Goal: Information Seeking & Learning: Learn about a topic

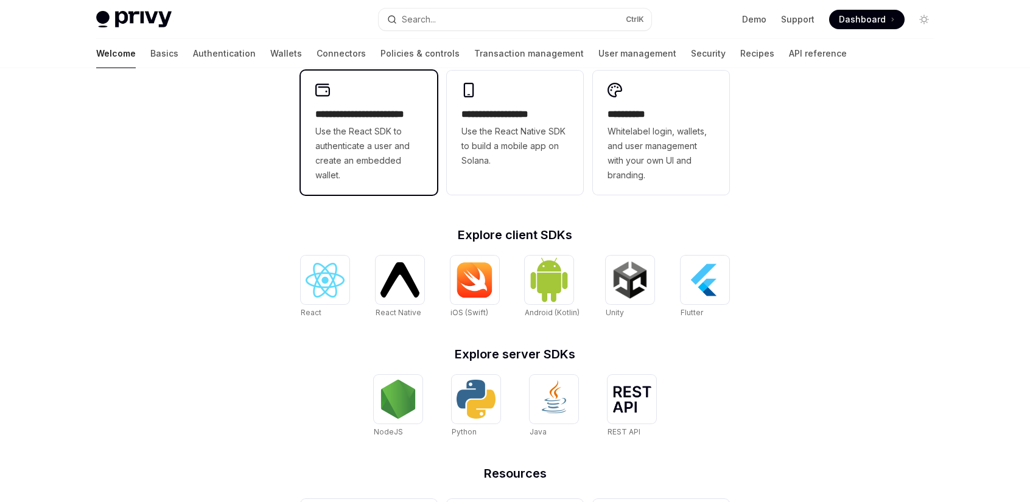
scroll to position [365, 0]
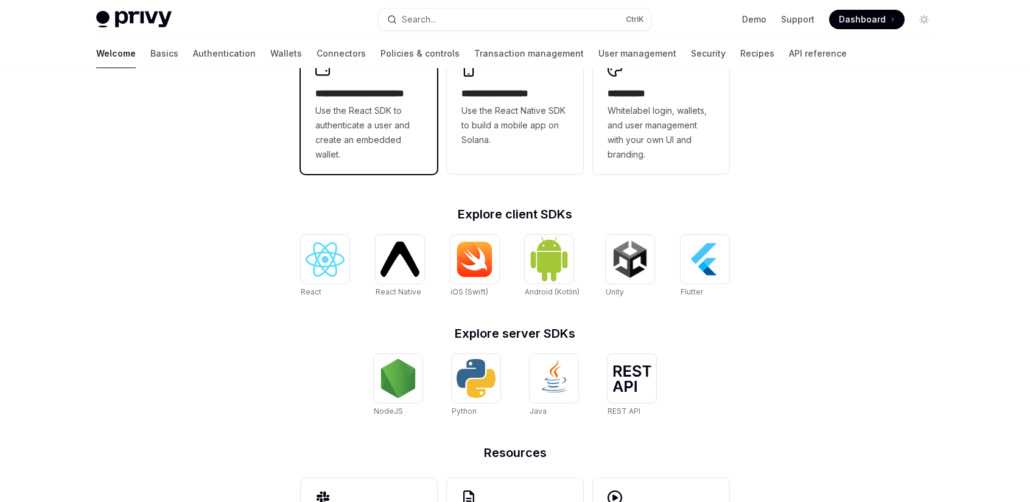
click at [369, 119] on span "Use the React SDK to authenticate a user and create an embedded wallet." at bounding box center [368, 132] width 107 height 58
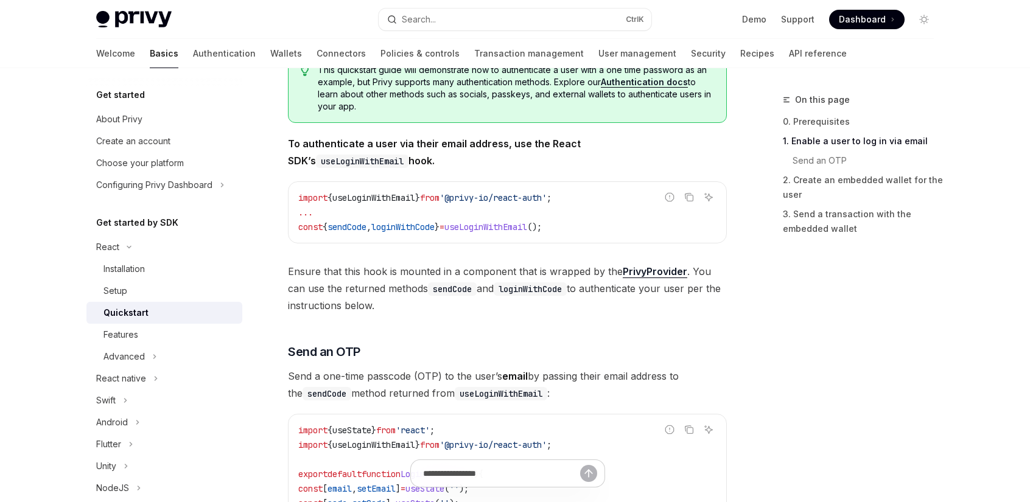
scroll to position [365, 0]
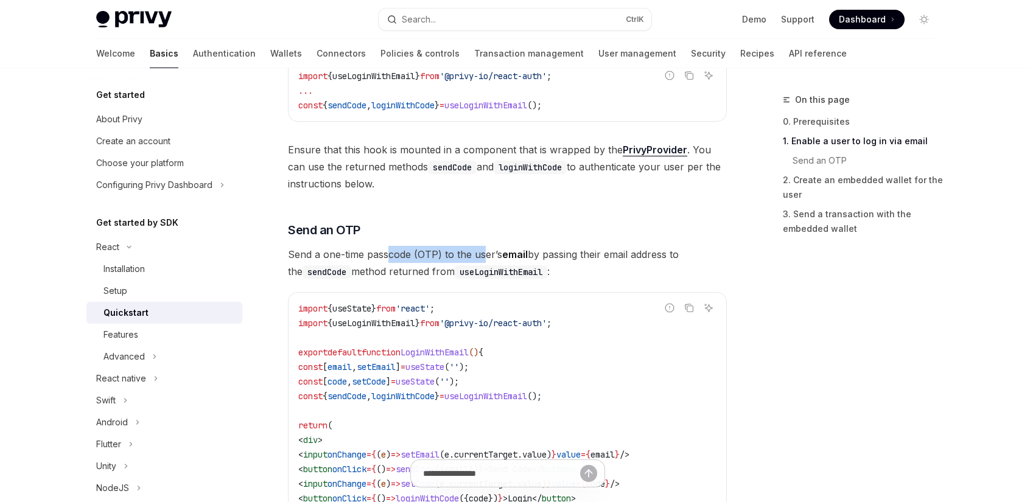
drag, startPoint x: 472, startPoint y: 251, endPoint x: 388, endPoint y: 249, distance: 83.4
click at [388, 249] on span "Send a one-time passcode (OTP) to the user’s email by passing their email addre…" at bounding box center [507, 263] width 439 height 34
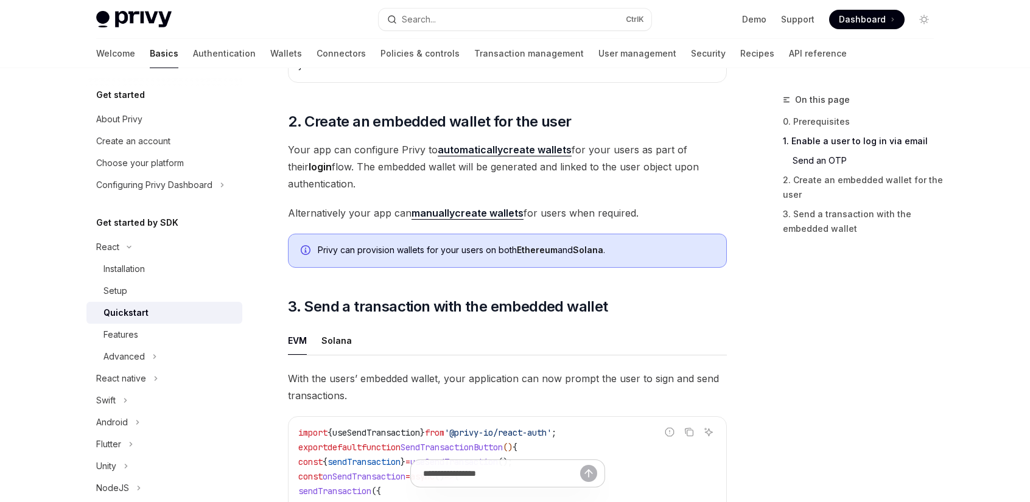
scroll to position [852, 0]
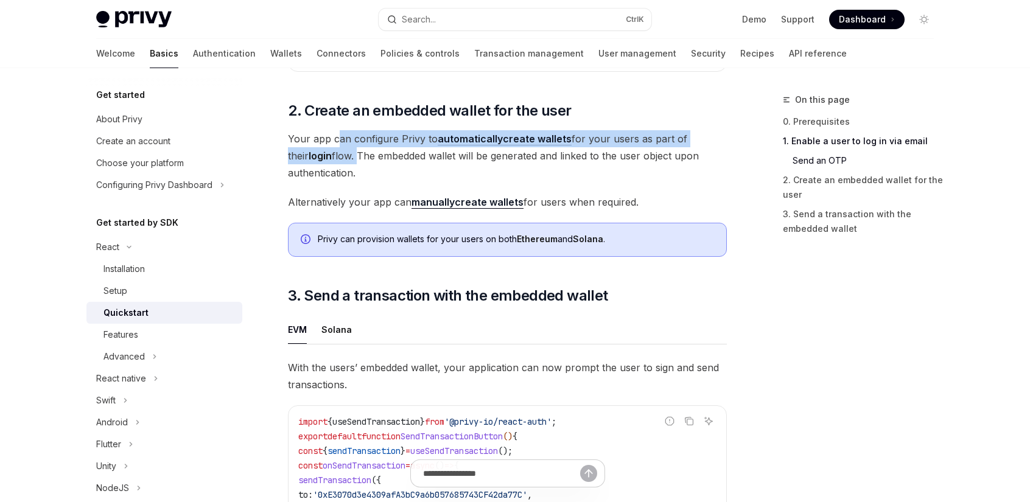
drag, startPoint x: 338, startPoint y: 143, endPoint x: 349, endPoint y: 155, distance: 15.9
click at [338, 154] on span "Your app can configure Privy to automatically create wallets for your users as …" at bounding box center [507, 155] width 439 height 51
drag, startPoint x: 428, startPoint y: 154, endPoint x: 376, endPoint y: 149, distance: 52.6
click at [376, 149] on span "Your app can configure Privy to automatically create wallets for your users as …" at bounding box center [507, 155] width 439 height 51
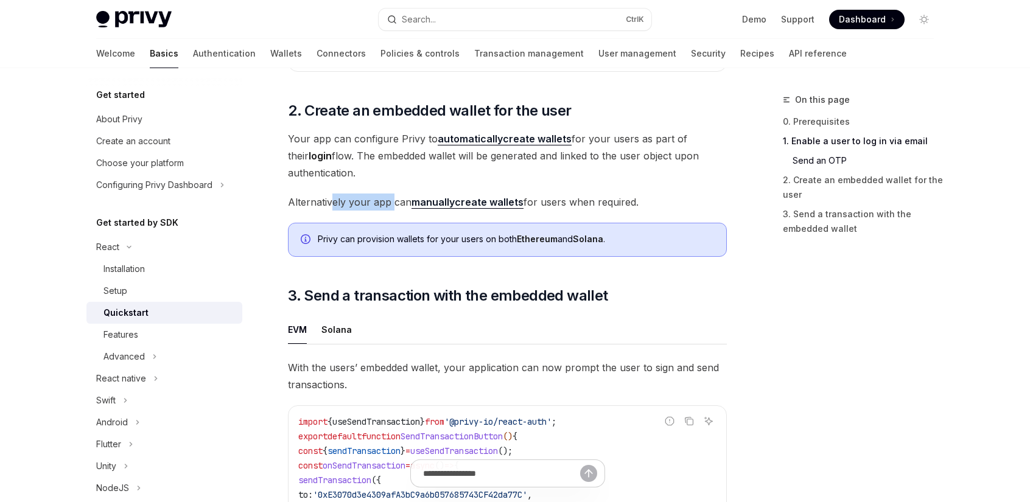
drag, startPoint x: 394, startPoint y: 205, endPoint x: 333, endPoint y: 198, distance: 61.8
click at [333, 198] on span "Alternatively your app can manually create wallets for users when required." at bounding box center [507, 202] width 439 height 17
drag, startPoint x: 610, startPoint y: 205, endPoint x: 556, endPoint y: 205, distance: 54.2
click at [556, 205] on span "Alternatively your app can manually create wallets for users when required." at bounding box center [507, 202] width 439 height 17
drag, startPoint x: 364, startPoint y: 205, endPoint x: 321, endPoint y: 210, distance: 42.9
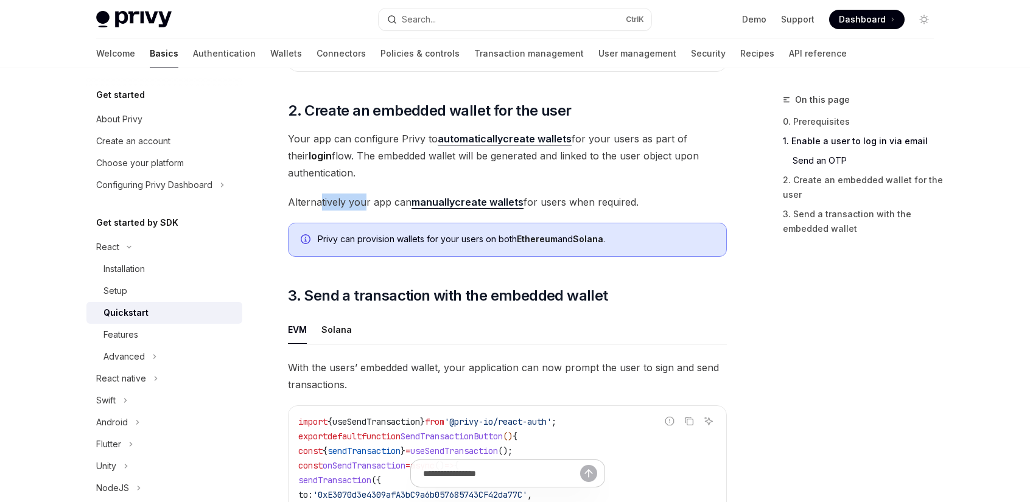
click at [321, 210] on span "Alternatively your app can manually create wallets for users when required." at bounding box center [507, 202] width 439 height 17
drag, startPoint x: 397, startPoint y: 204, endPoint x: 365, endPoint y: 209, distance: 32.0
click at [365, 209] on span "Alternatively your app can manually create wallets for users when required." at bounding box center [507, 202] width 439 height 17
click at [126, 336] on div "Features" at bounding box center [120, 334] width 35 height 15
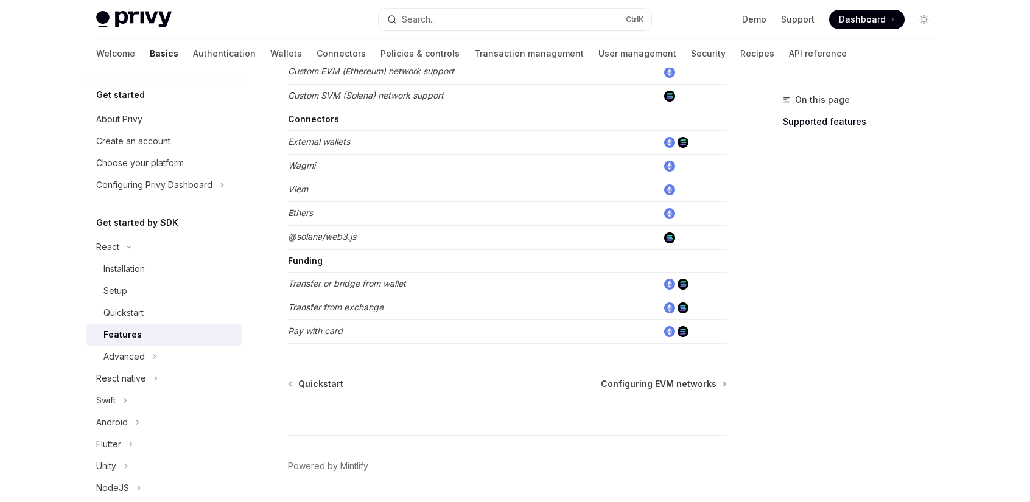
scroll to position [797, 0]
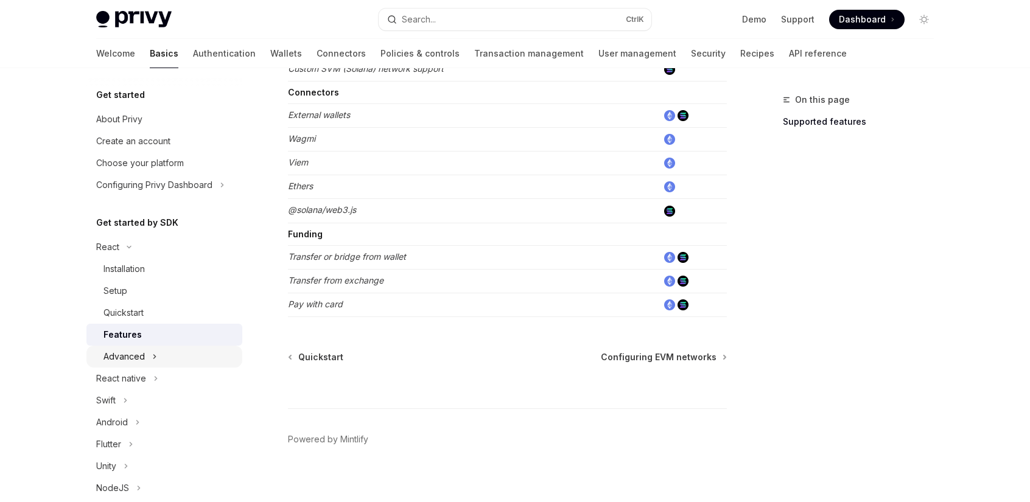
click at [136, 359] on div "Advanced" at bounding box center [123, 356] width 41 height 15
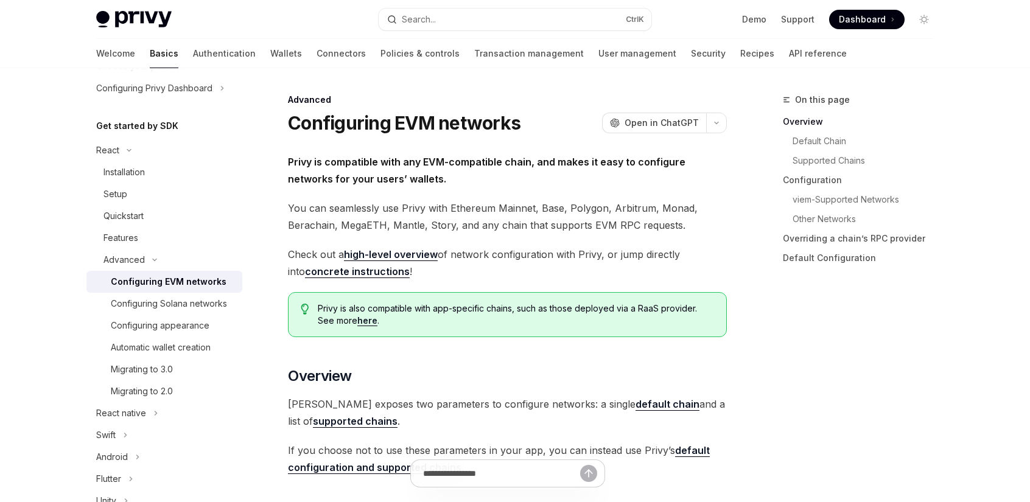
scroll to position [122, 0]
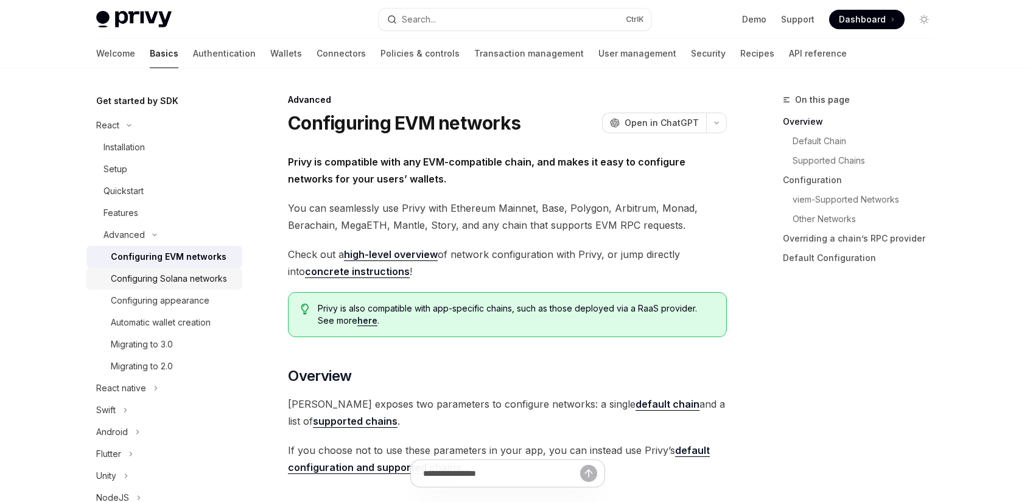
click at [156, 283] on div "Configuring Solana networks" at bounding box center [169, 278] width 116 height 15
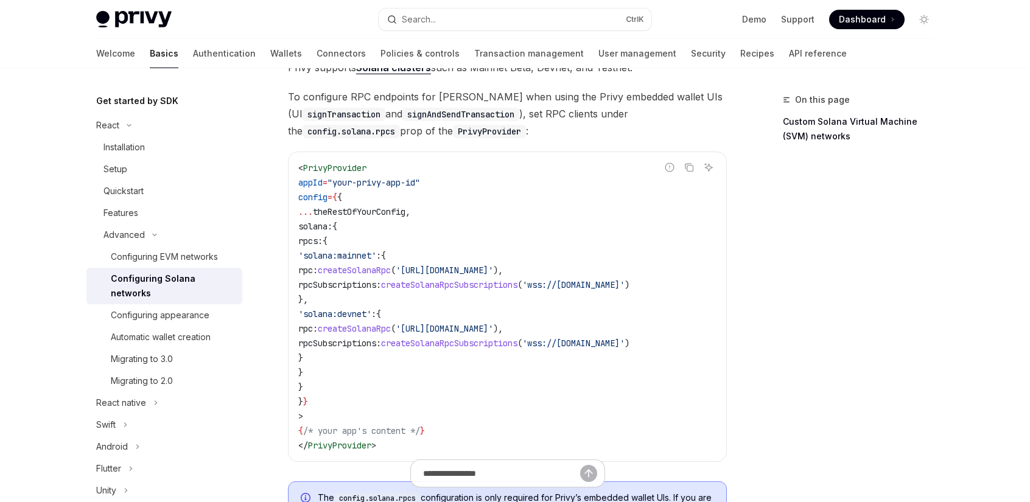
scroll to position [122, 0]
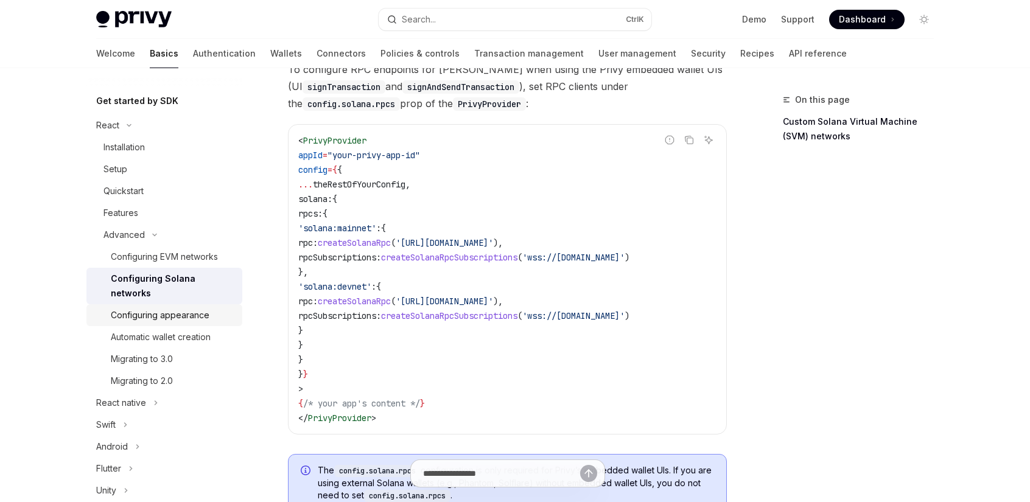
click at [184, 310] on div "Configuring appearance" at bounding box center [160, 315] width 99 height 15
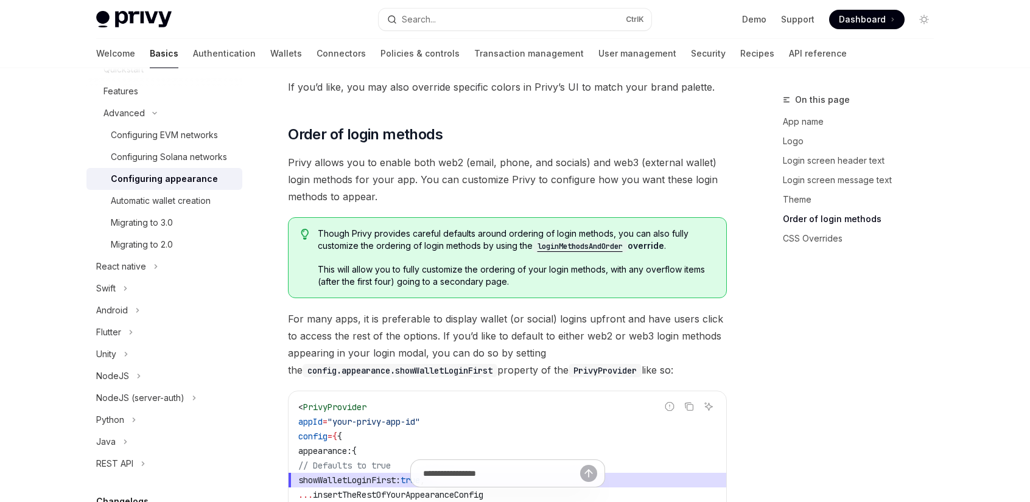
scroll to position [2434, 0]
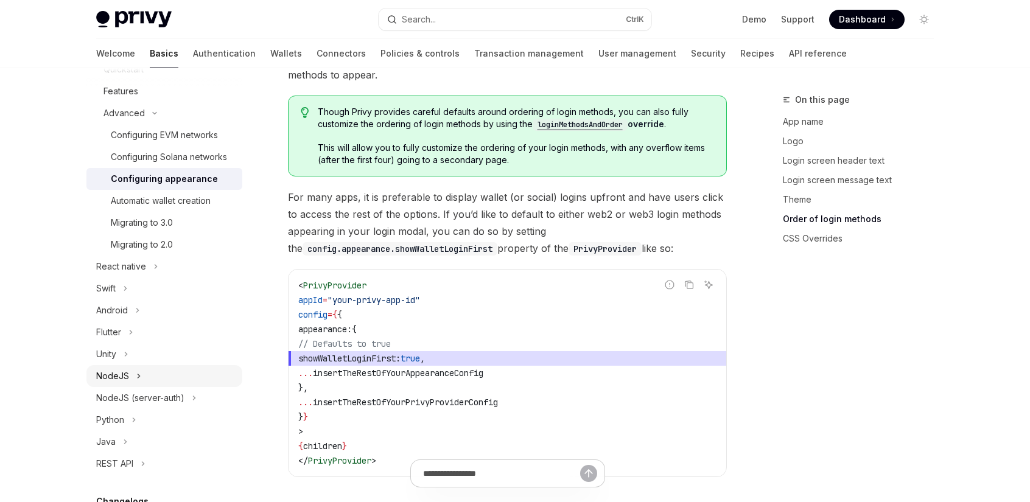
click at [122, 383] on div "NodeJS" at bounding box center [112, 376] width 33 height 15
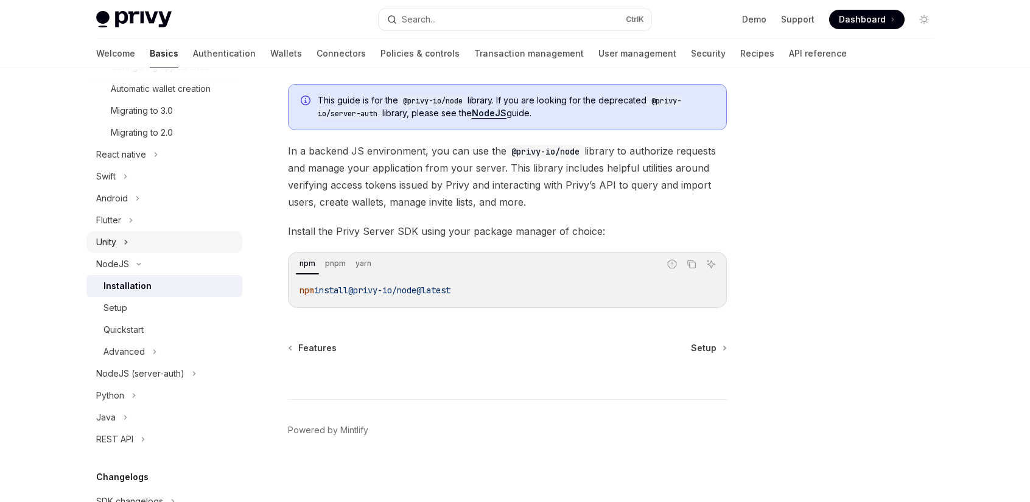
scroll to position [365, 0]
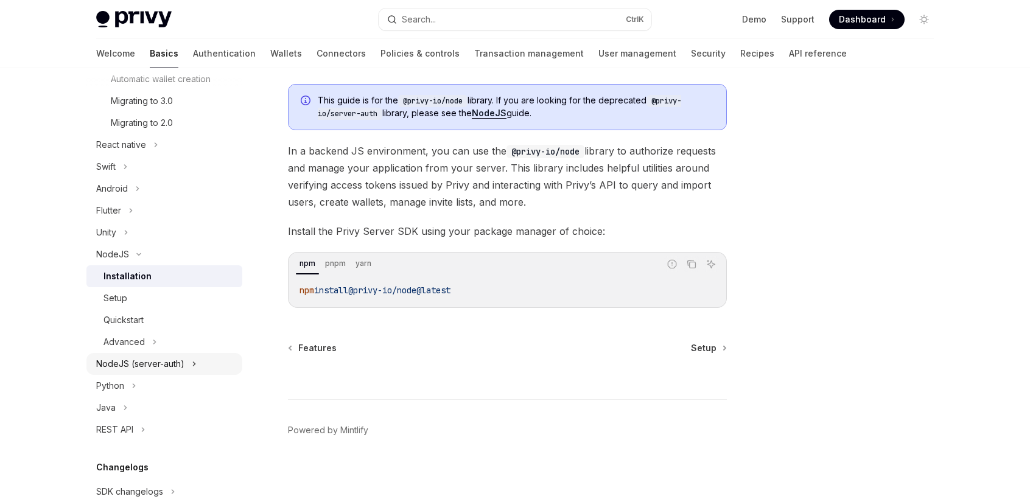
click at [142, 371] on div "NodeJS (server-auth)" at bounding box center [140, 364] width 88 height 15
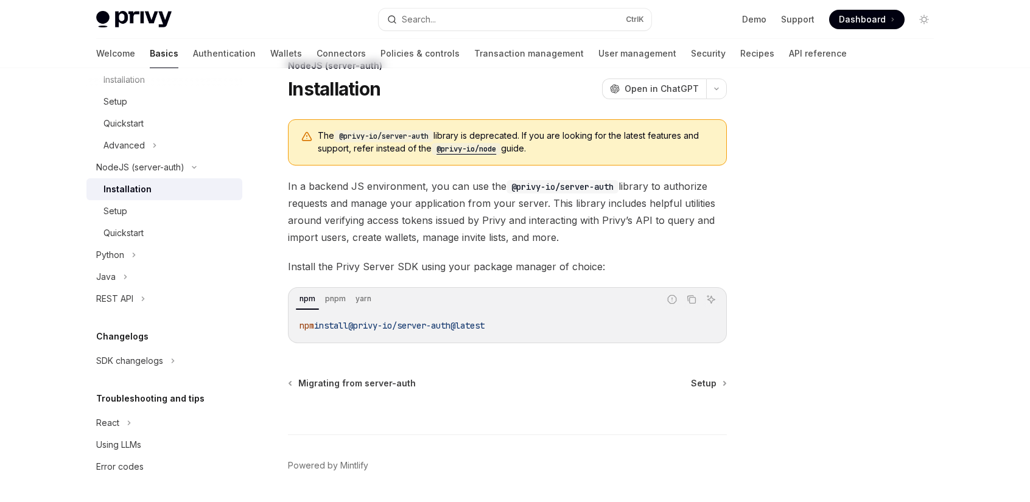
scroll to position [69, 0]
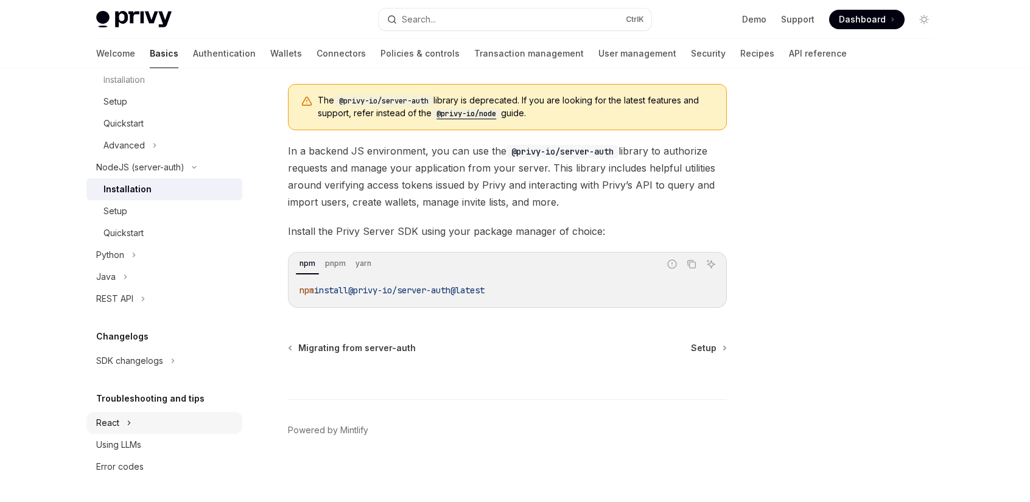
click at [118, 422] on div "React" at bounding box center [107, 423] width 23 height 15
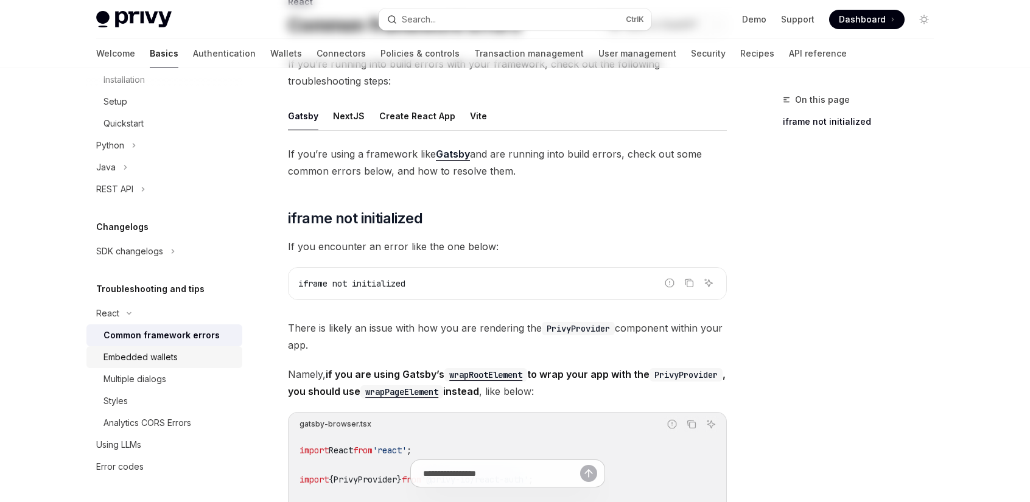
scroll to position [122, 0]
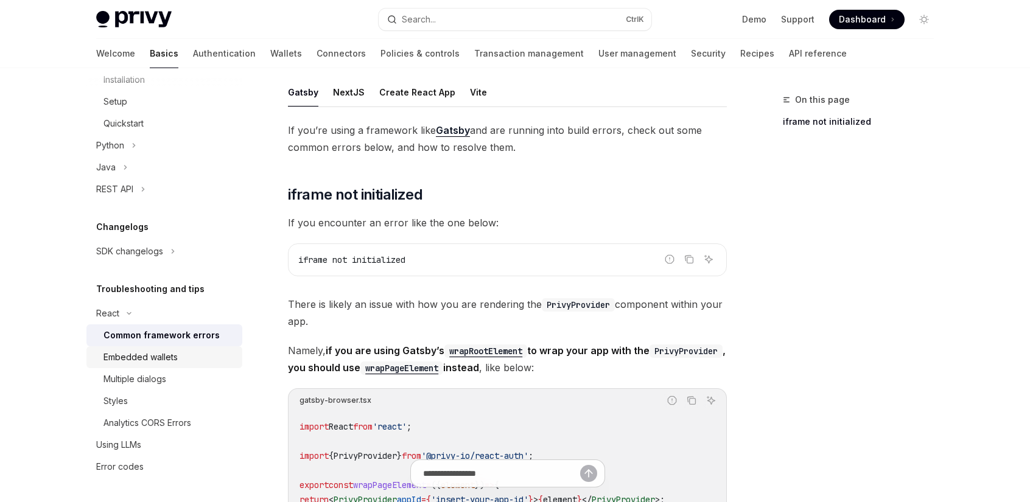
click at [114, 364] on div "Embedded wallets" at bounding box center [140, 357] width 74 height 15
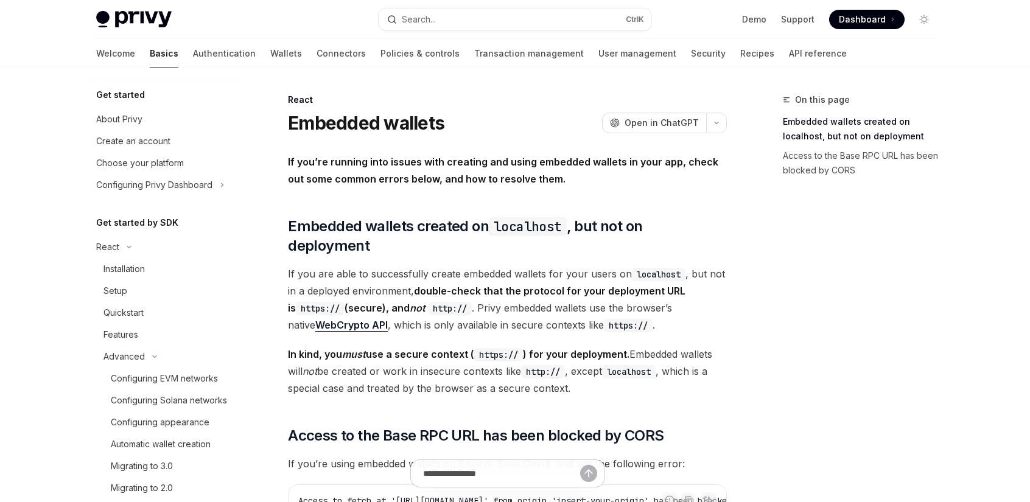
click at [134, 20] on img at bounding box center [133, 19] width 75 height 17
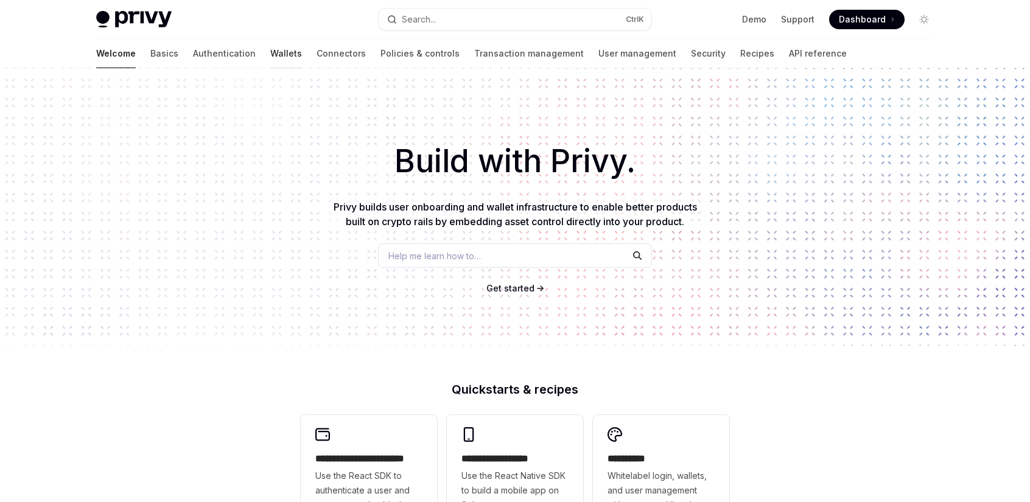
click at [270, 55] on link "Wallets" at bounding box center [286, 53] width 32 height 29
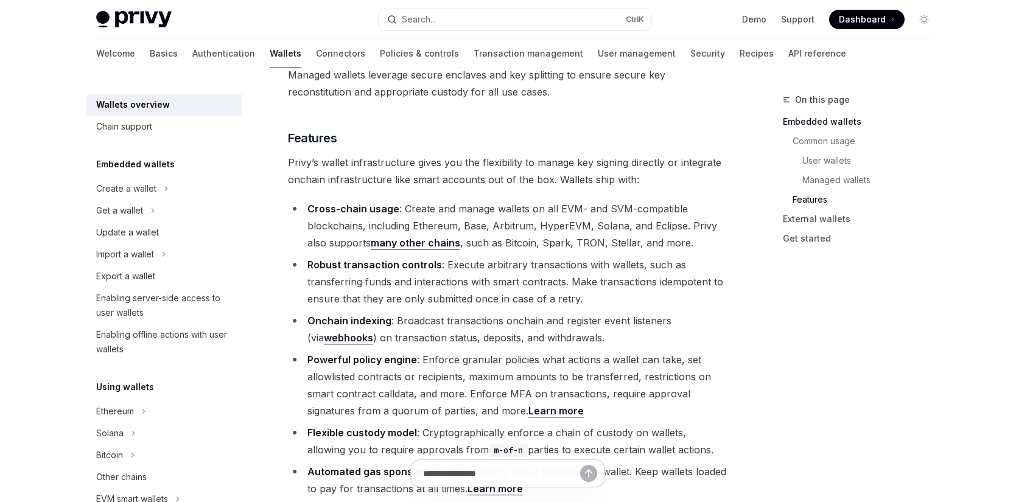
scroll to position [1339, 0]
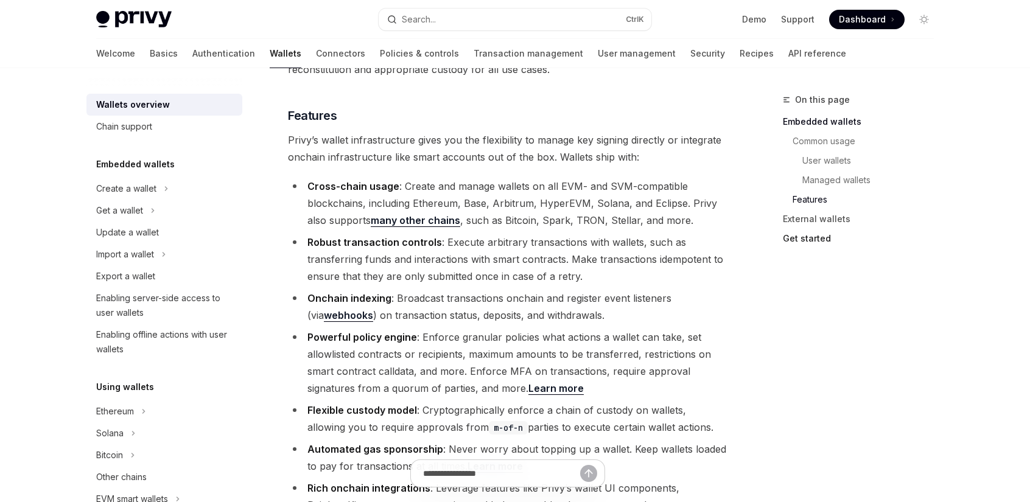
click at [823, 239] on link "Get started" at bounding box center [863, 238] width 161 height 19
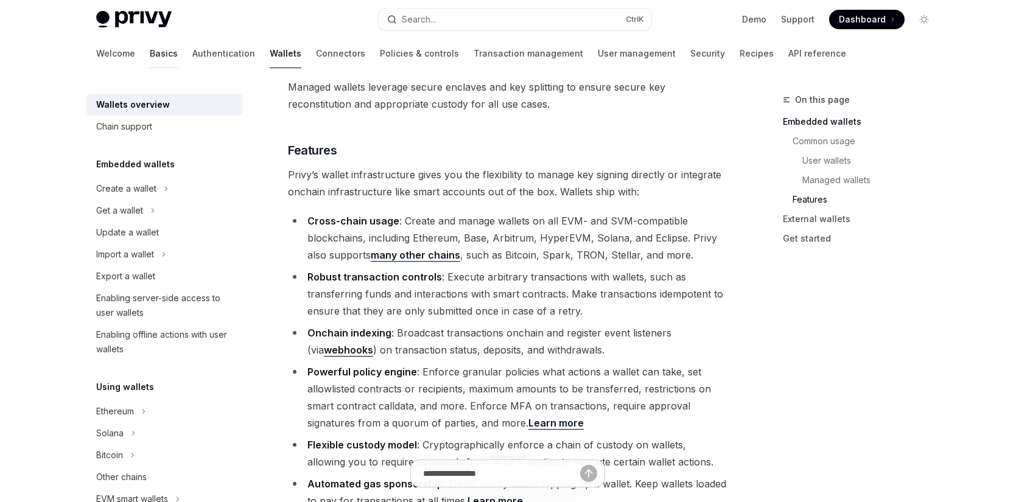
scroll to position [1302, 0]
click at [140, 5] on div "Privy Docs home page Search... Ctrl K Demo Support Dashboard Dashboard Search..." at bounding box center [514, 19] width 837 height 39
click at [141, 16] on img at bounding box center [133, 19] width 75 height 17
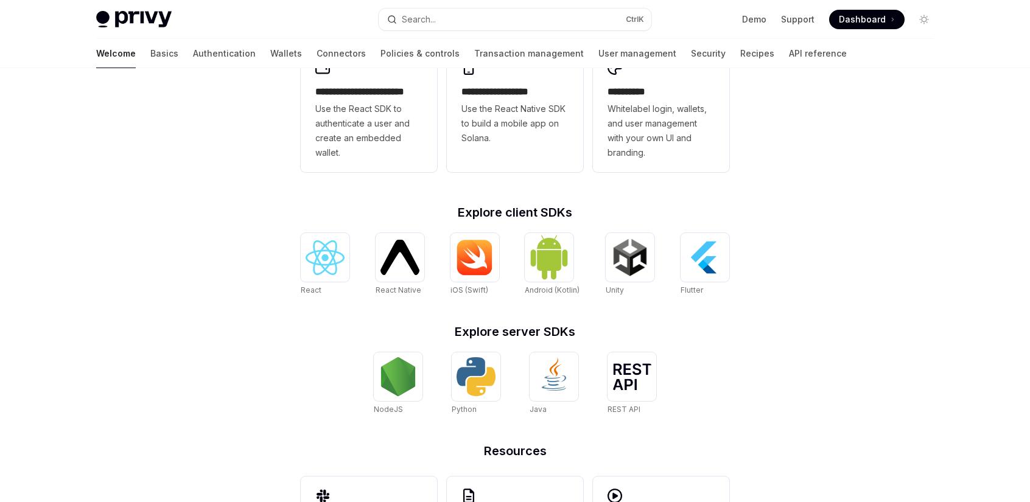
scroll to position [465, 0]
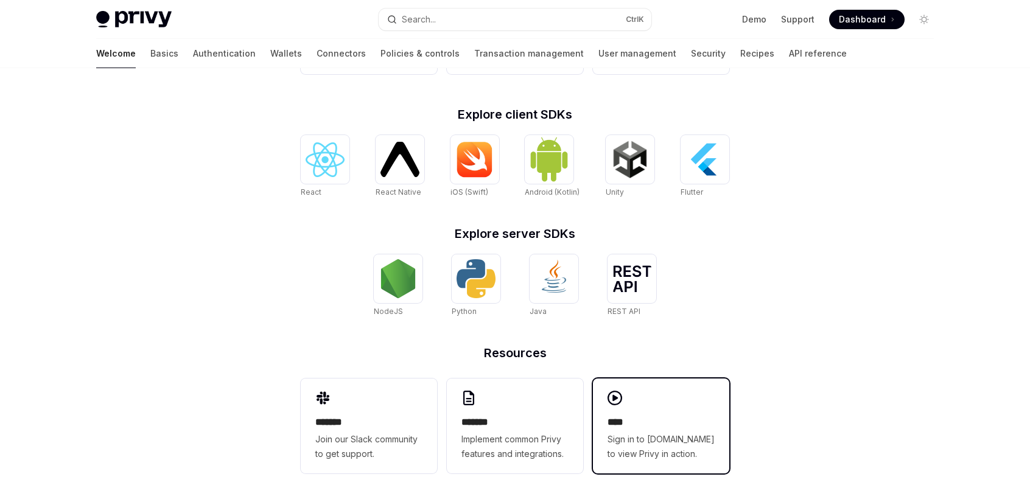
click at [616, 398] on icon at bounding box center [614, 398] width 15 height 15
click at [598, 54] on link "User management" at bounding box center [637, 53] width 78 height 29
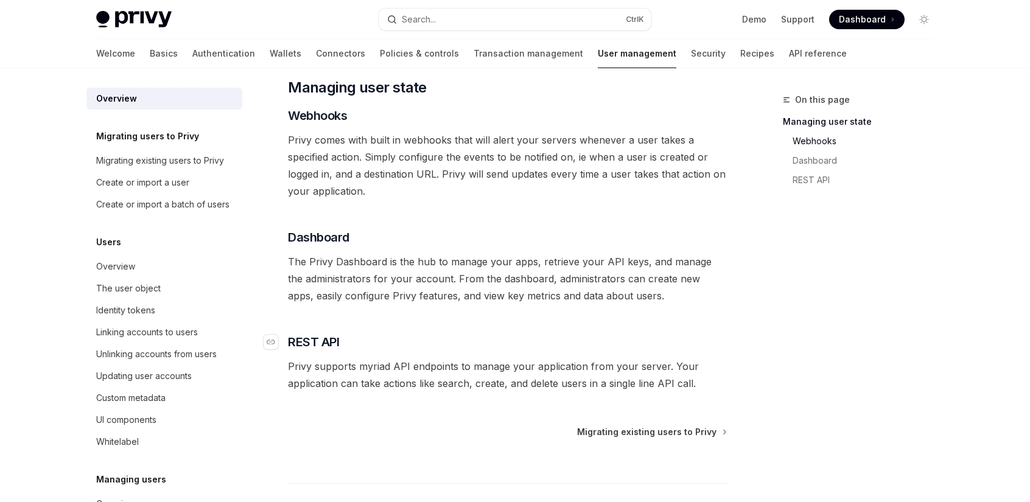
scroll to position [243, 0]
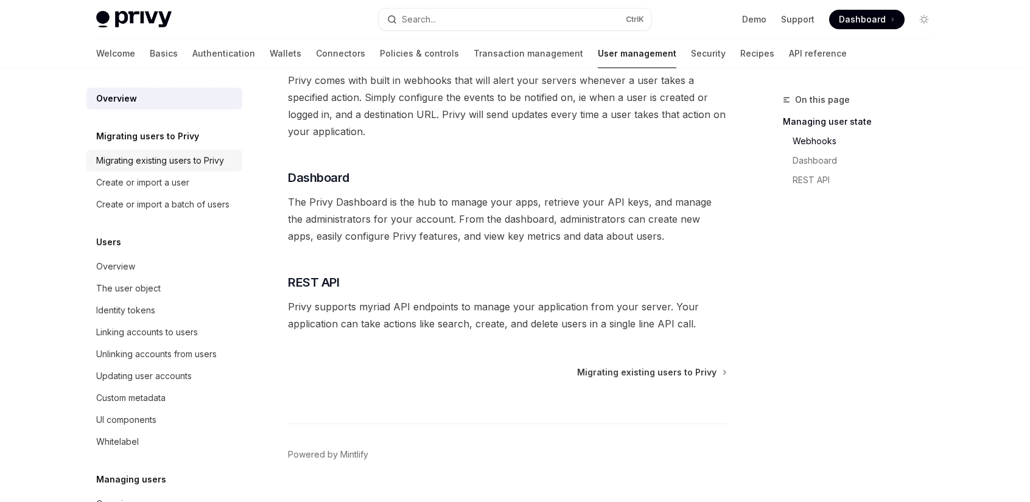
click at [151, 161] on div "Migrating existing users to Privy" at bounding box center [160, 160] width 128 height 15
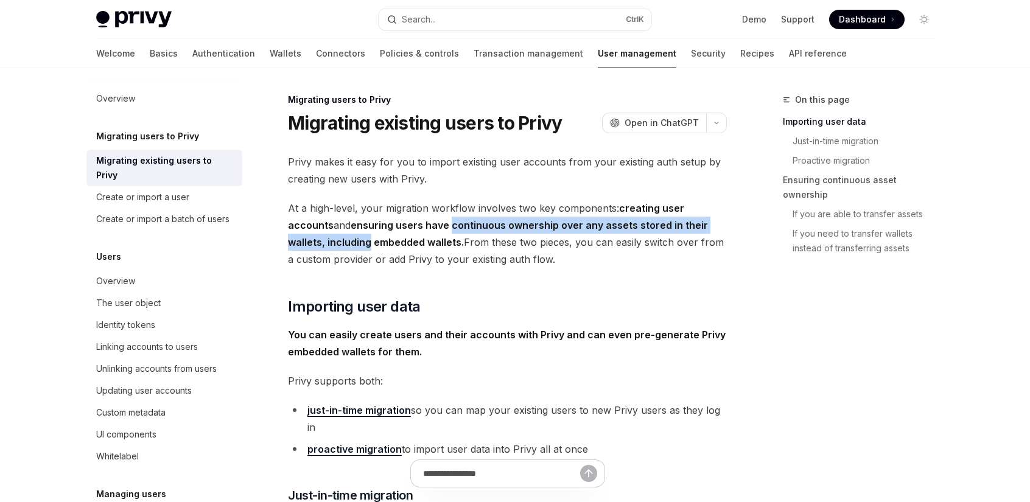
drag, startPoint x: 406, startPoint y: 225, endPoint x: 329, endPoint y: 240, distance: 79.4
click at [329, 240] on strong "ensuring users have continuous ownership over any assets stored in their wallet…" at bounding box center [498, 233] width 420 height 29
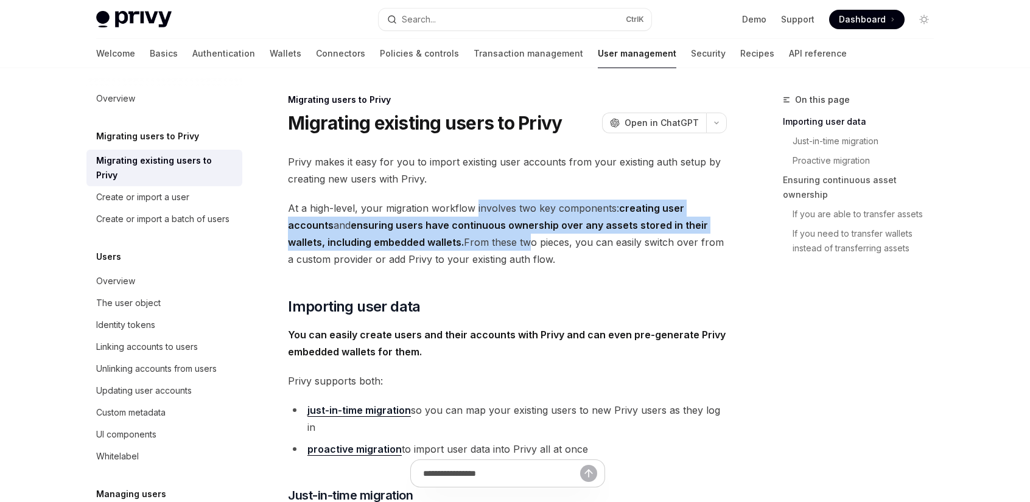
drag, startPoint x: 486, startPoint y: 250, endPoint x: 473, endPoint y: 216, distance: 36.2
click at [473, 216] on span "At a high-level, your migration workflow involves two key components: creating …" at bounding box center [507, 234] width 439 height 68
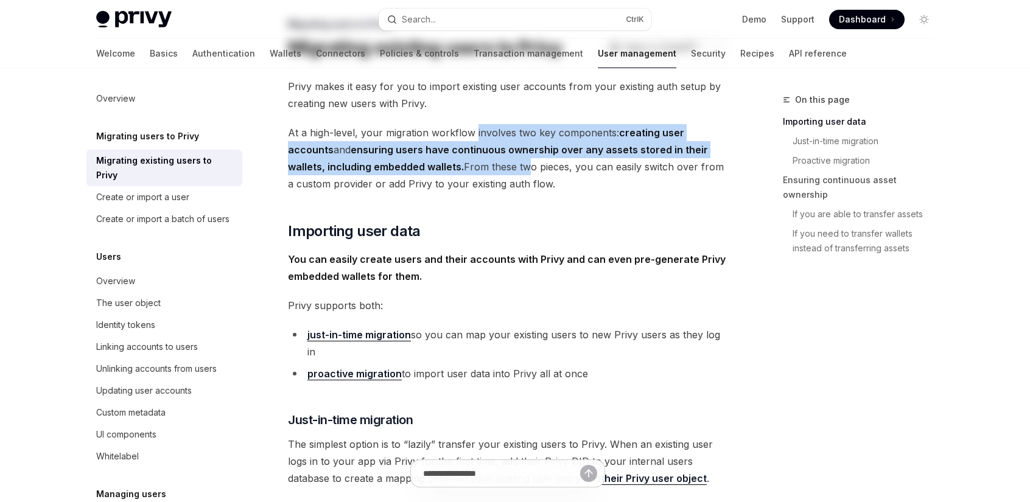
scroll to position [122, 0]
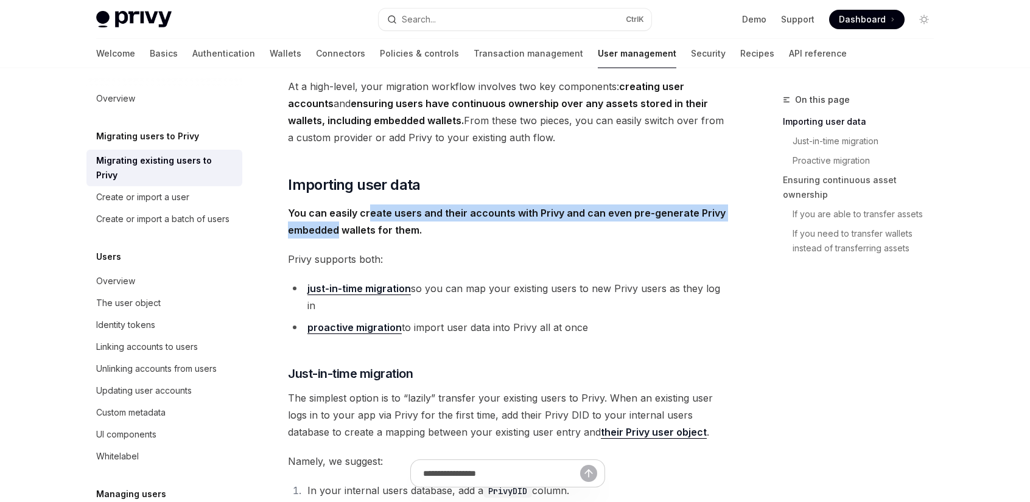
drag, startPoint x: 369, startPoint y: 214, endPoint x: 336, endPoint y: 222, distance: 33.4
click at [336, 222] on span "You can easily create users and their accounts with Privy and can even pre-gene…" at bounding box center [507, 221] width 439 height 34
drag, startPoint x: 363, startPoint y: 227, endPoint x: 365, endPoint y: 215, distance: 12.3
click at [365, 215] on strong "You can easily create users and their accounts with Privy and can even pre-gene…" at bounding box center [507, 221] width 438 height 29
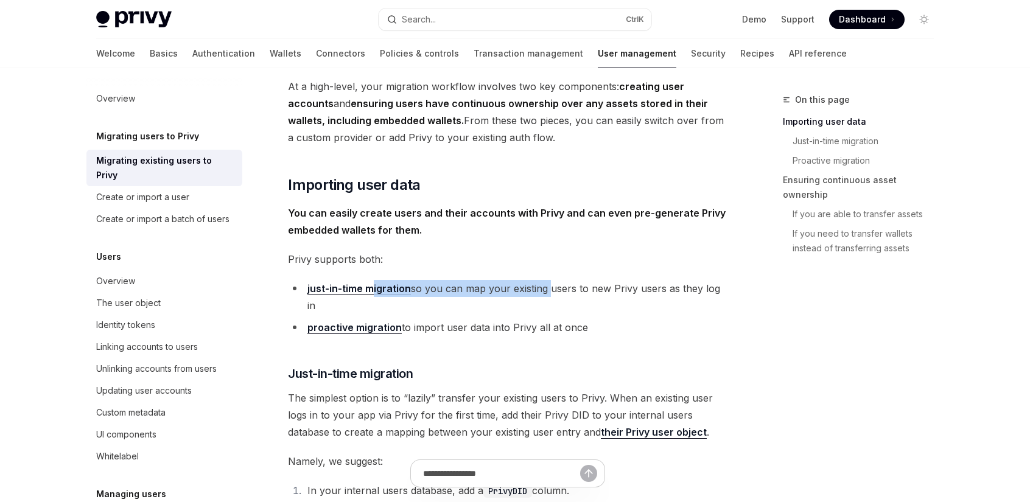
drag, startPoint x: 535, startPoint y: 285, endPoint x: 411, endPoint y: 287, distance: 124.1
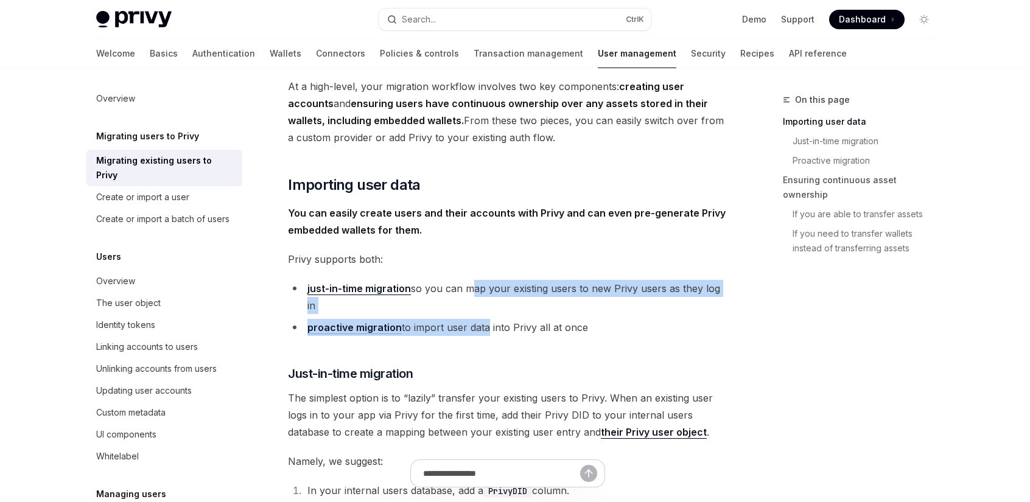
drag, startPoint x: 484, startPoint y: 307, endPoint x: 467, endPoint y: 282, distance: 30.2
click at [467, 282] on ul "just-in-time migration so you can map your existing users to new Privy users as…" at bounding box center [507, 308] width 439 height 56
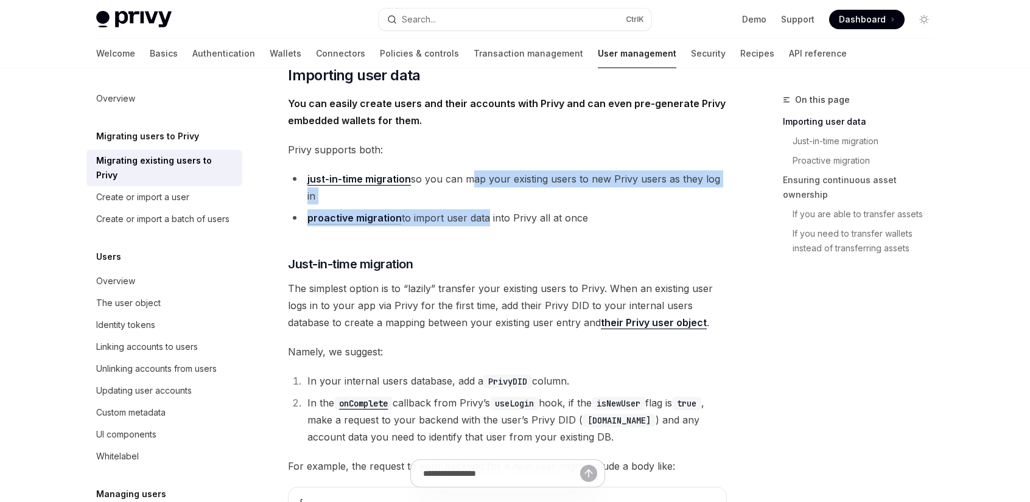
scroll to position [243, 0]
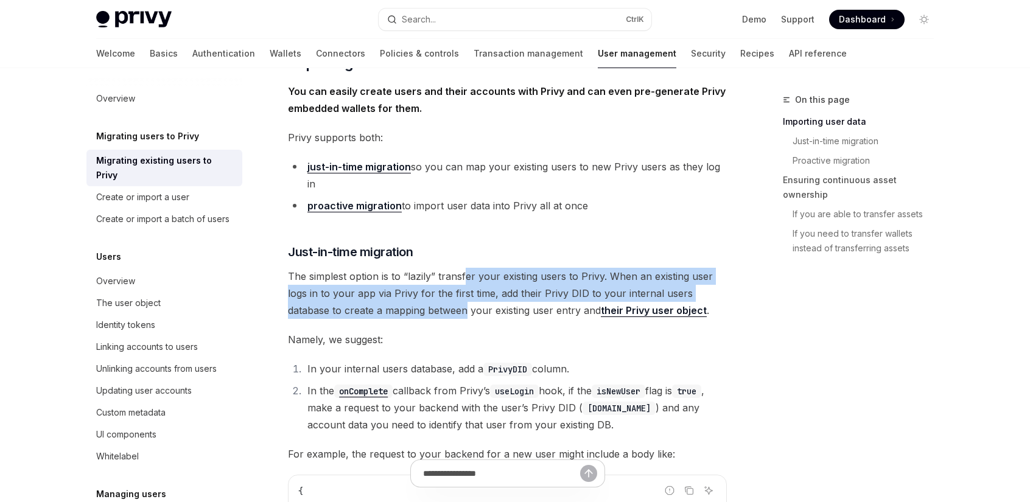
drag, startPoint x: 465, startPoint y: 291, endPoint x: 466, endPoint y: 260, distance: 31.0
click at [466, 268] on span "The simplest option is to “lazily” transfer your existing users to Privy. When …" at bounding box center [507, 293] width 439 height 51
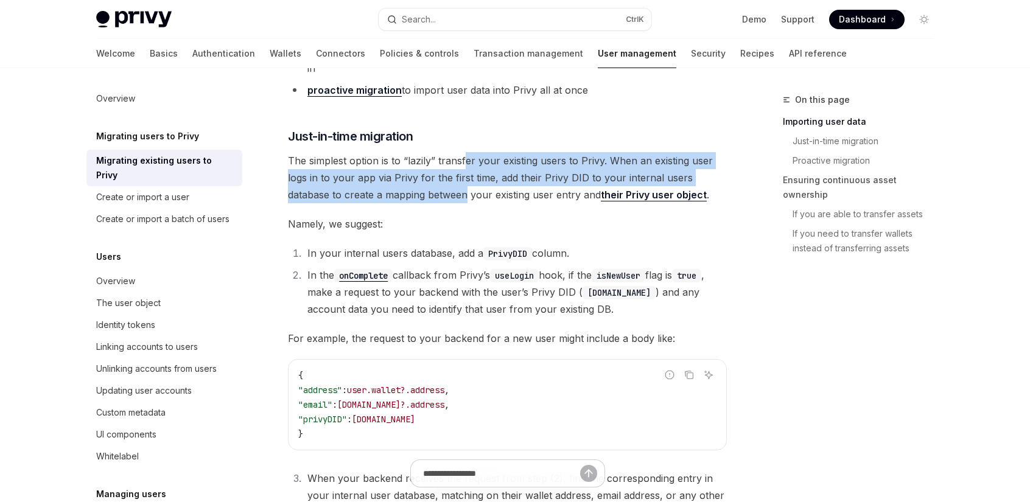
scroll to position [365, 0]
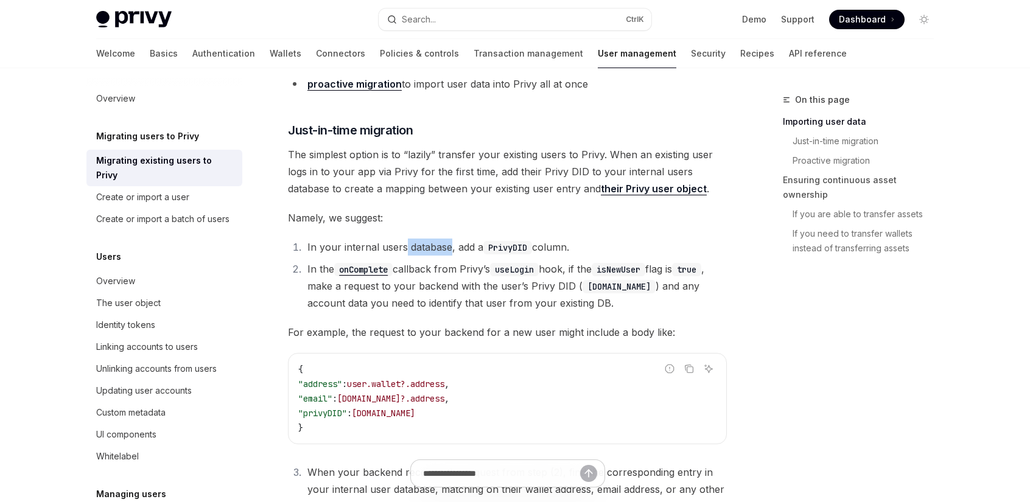
drag, startPoint x: 450, startPoint y: 231, endPoint x: 402, endPoint y: 229, distance: 47.5
click at [402, 239] on li "In your internal users database, add a PrivyDID column." at bounding box center [515, 247] width 423 height 17
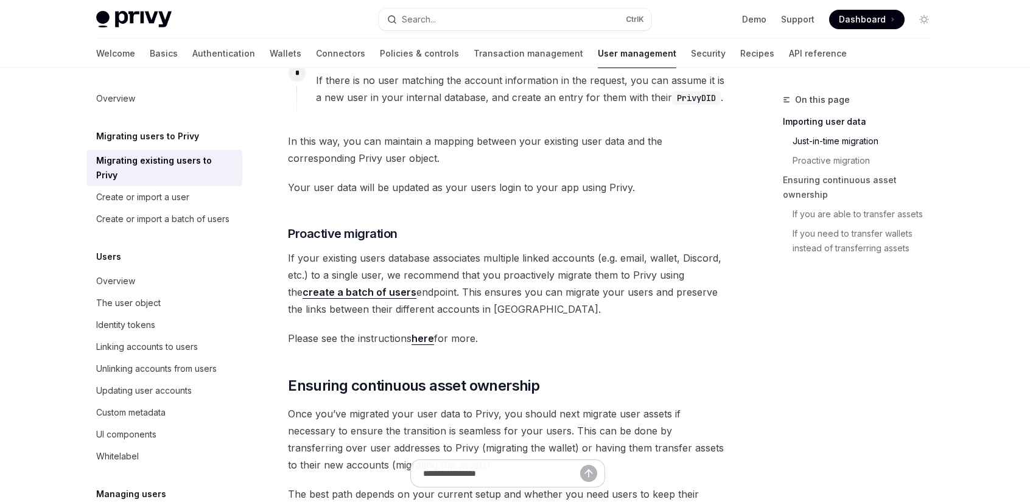
scroll to position [974, 0]
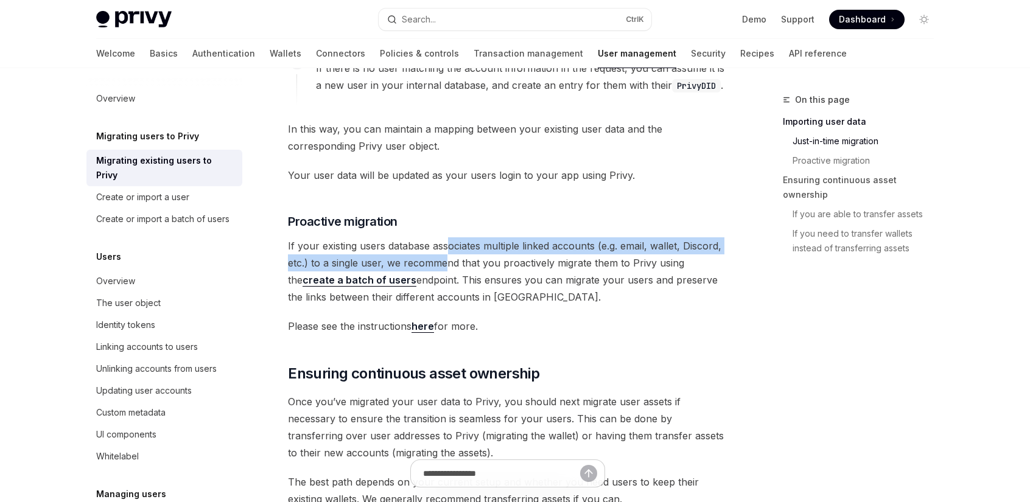
drag, startPoint x: 448, startPoint y: 244, endPoint x: 445, endPoint y: 236, distance: 8.5
click at [445, 237] on span "If your existing users database associates multiple linked accounts (e.g. email…" at bounding box center [507, 271] width 439 height 68
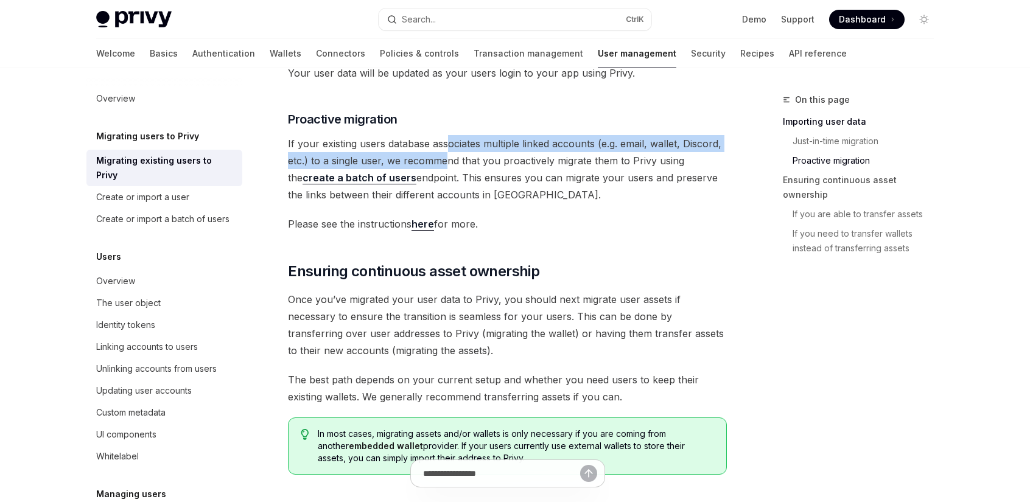
scroll to position [1095, 0]
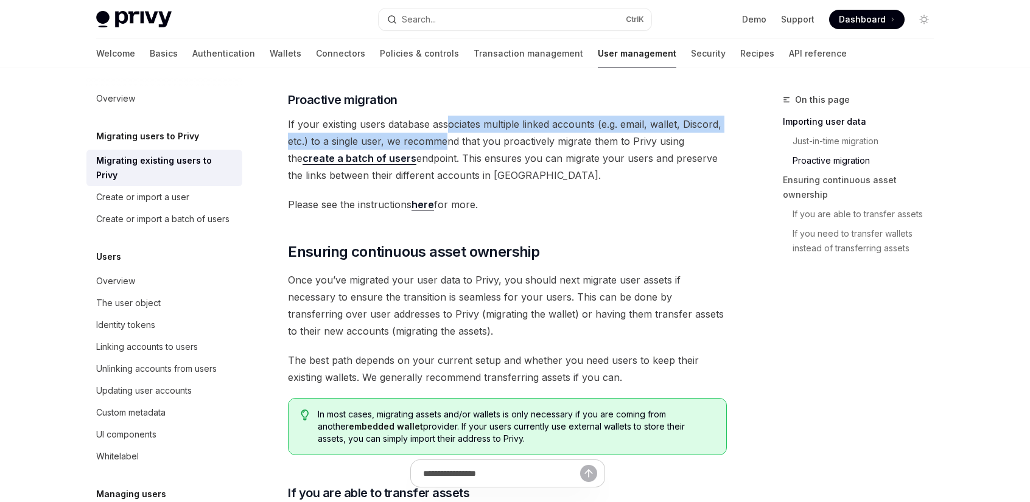
click at [368, 152] on strong "create a batch of users" at bounding box center [359, 158] width 114 height 12
type textarea "*"
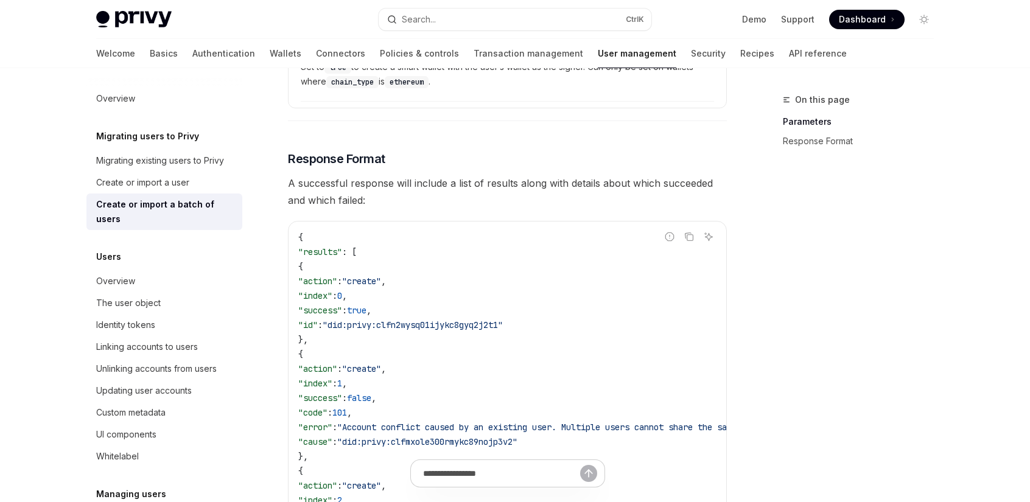
scroll to position [1582, 0]
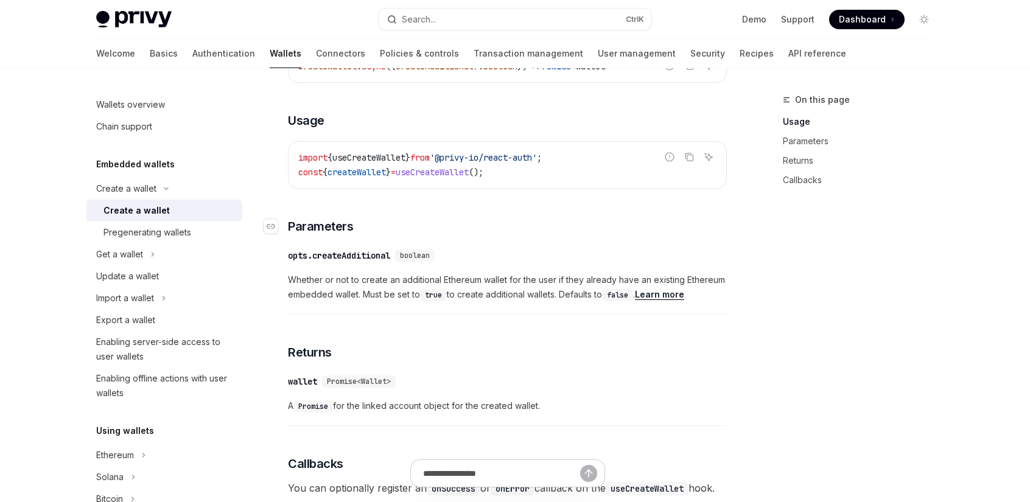
scroll to position [487, 0]
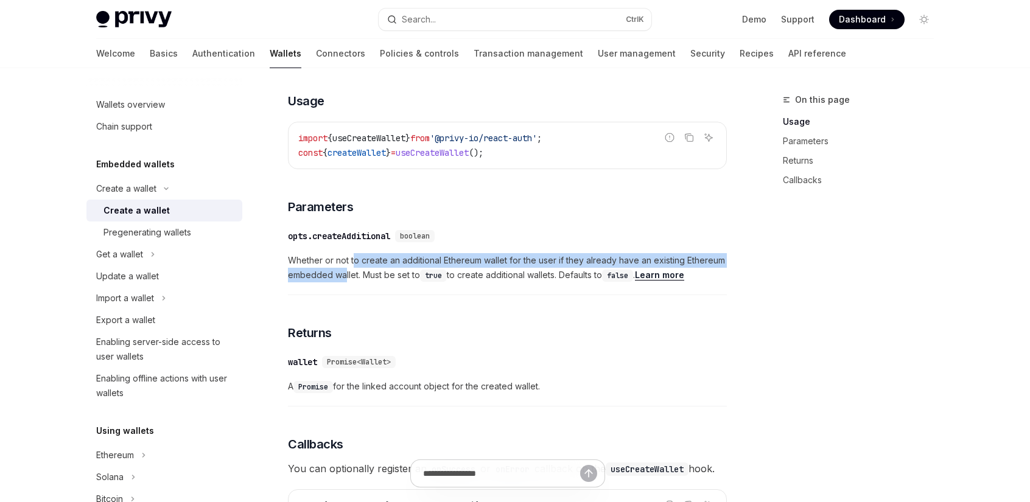
drag, startPoint x: 352, startPoint y: 265, endPoint x: 366, endPoint y: 276, distance: 17.3
click at [349, 276] on span "Whether or not to create an additional Ethereum wallet for the user if they alr…" at bounding box center [507, 267] width 439 height 29
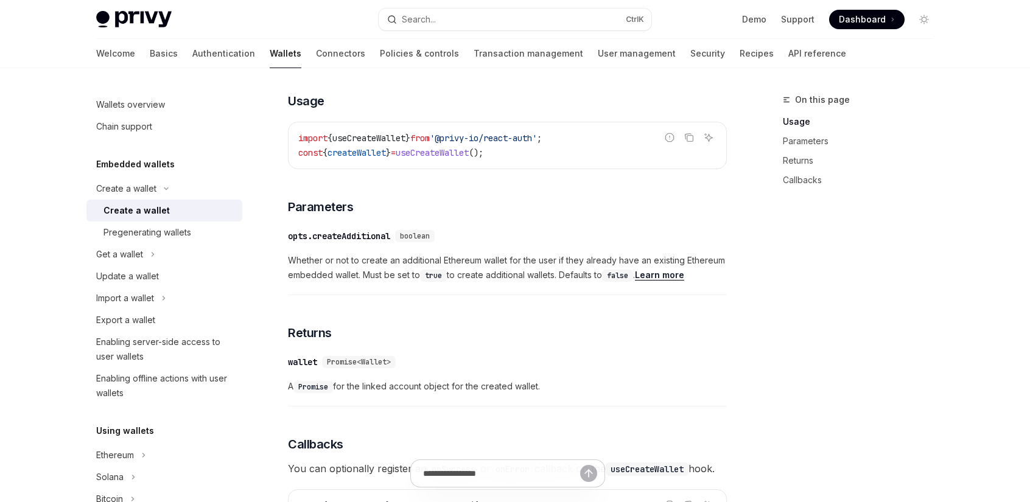
click at [438, 282] on code "true" at bounding box center [433, 276] width 27 height 12
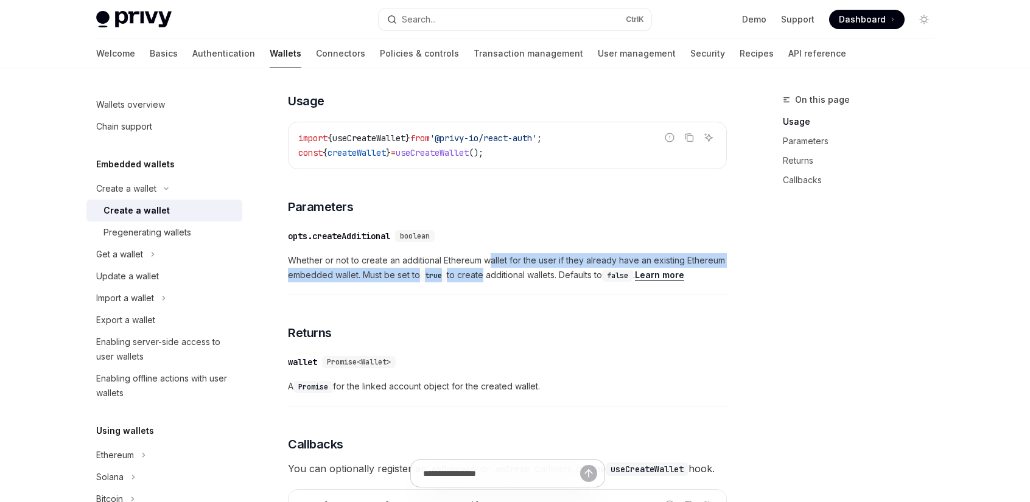
drag, startPoint x: 483, startPoint y: 283, endPoint x: 489, endPoint y: 273, distance: 12.3
click at [489, 273] on span "Whether or not to create an additional Ethereum wallet for the user if they alr…" at bounding box center [507, 267] width 439 height 29
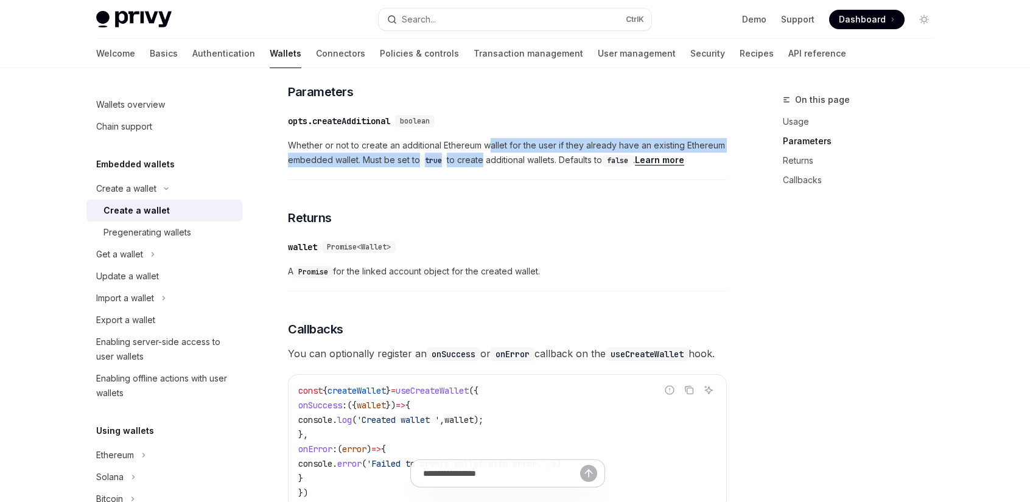
scroll to position [608, 0]
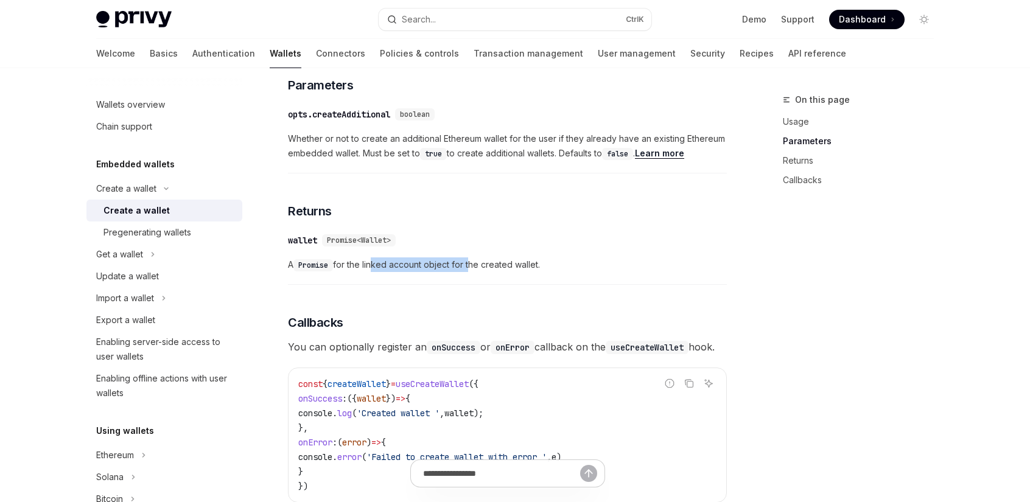
drag, startPoint x: 470, startPoint y: 275, endPoint x: 372, endPoint y: 269, distance: 97.5
click at [372, 269] on span "A Promise for the linked account object for the created wallet." at bounding box center [507, 264] width 439 height 15
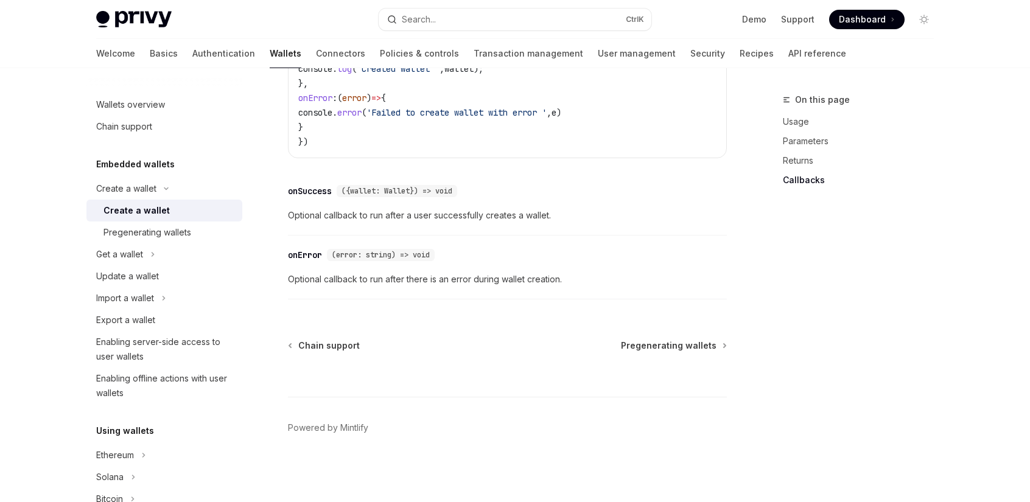
scroll to position [975, 0]
click at [131, 343] on div "Enabling server-side access to user wallets" at bounding box center [165, 349] width 139 height 29
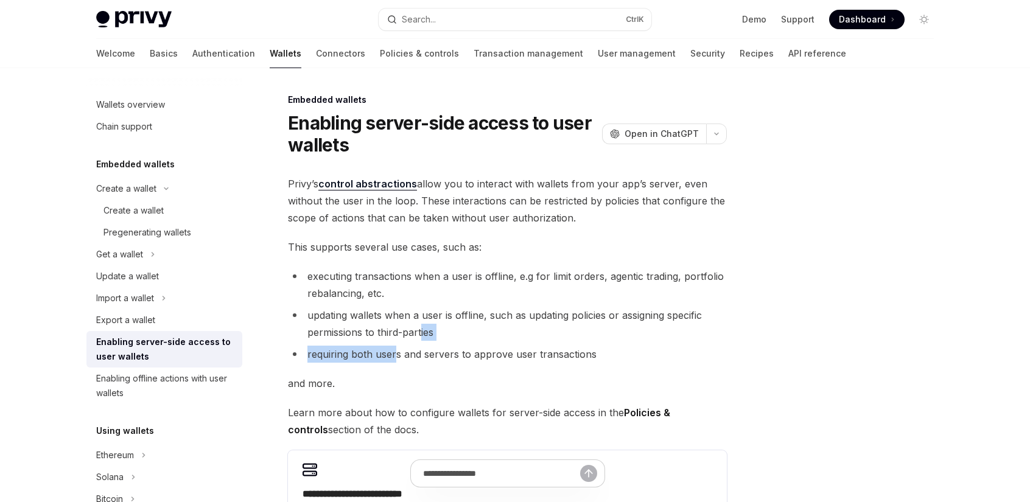
drag, startPoint x: 395, startPoint y: 355, endPoint x: 421, endPoint y: 333, distance: 34.1
click at [421, 333] on ul "executing transactions when a user is offline, e.g for limit orders, agentic tr…" at bounding box center [507, 315] width 439 height 95
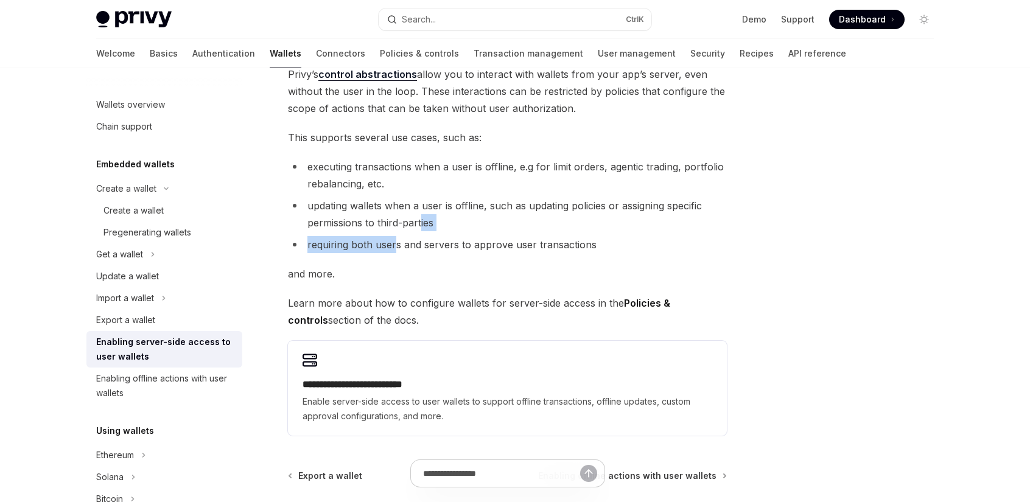
scroll to position [122, 0]
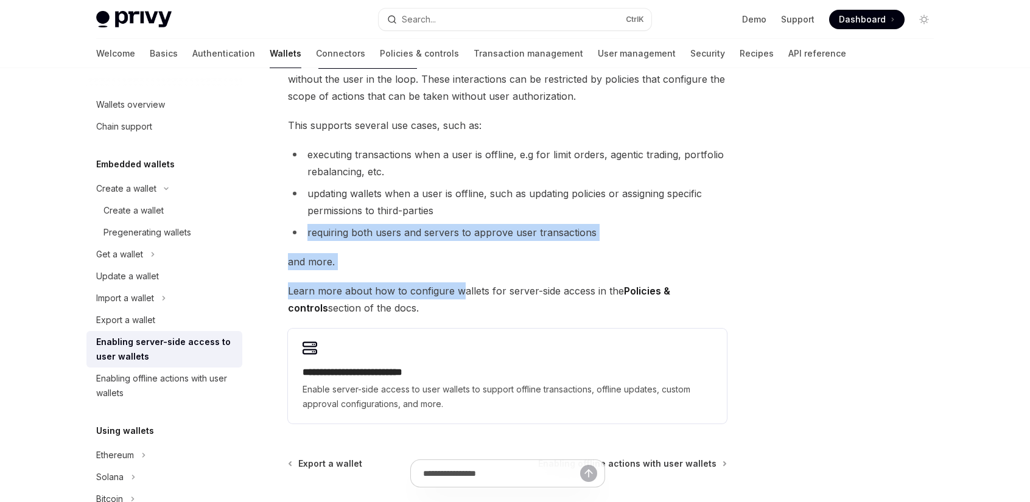
drag, startPoint x: 458, startPoint y: 293, endPoint x: 447, endPoint y: 215, distance: 78.7
click at [447, 216] on div "**********" at bounding box center [507, 239] width 439 height 370
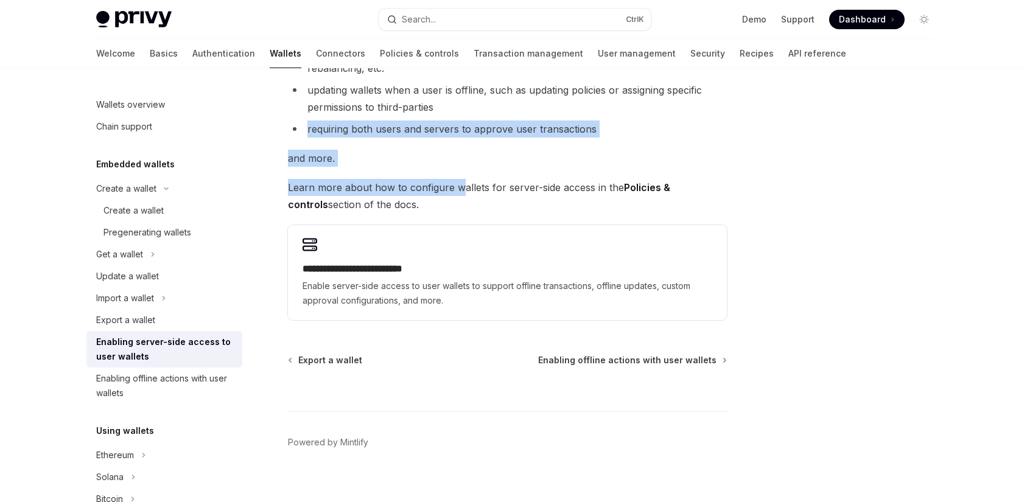
scroll to position [239, 0]
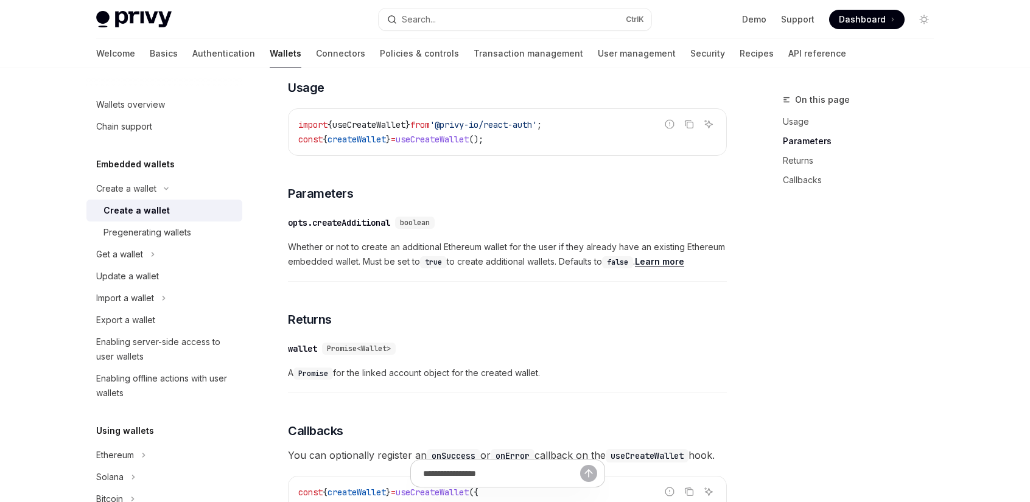
scroll to position [488, 0]
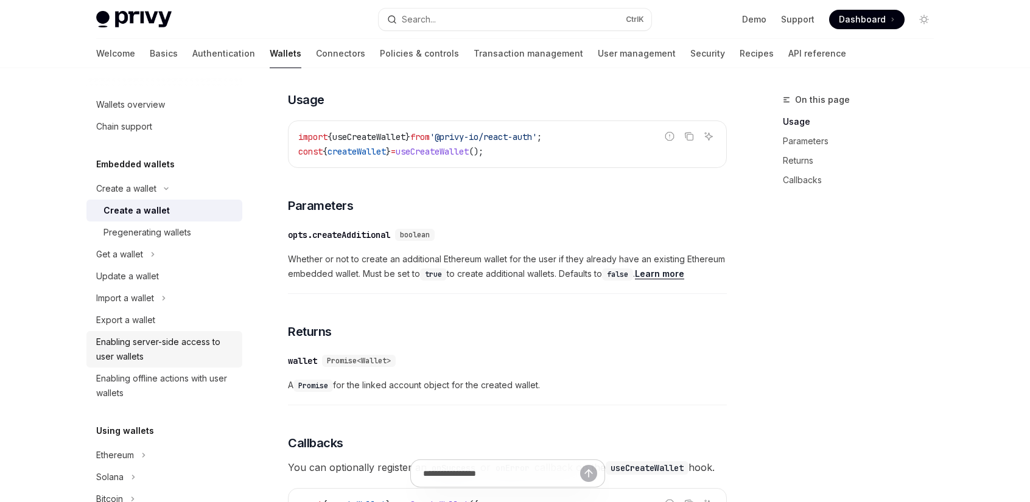
click at [175, 344] on div "Enabling server-side access to user wallets" at bounding box center [165, 349] width 139 height 29
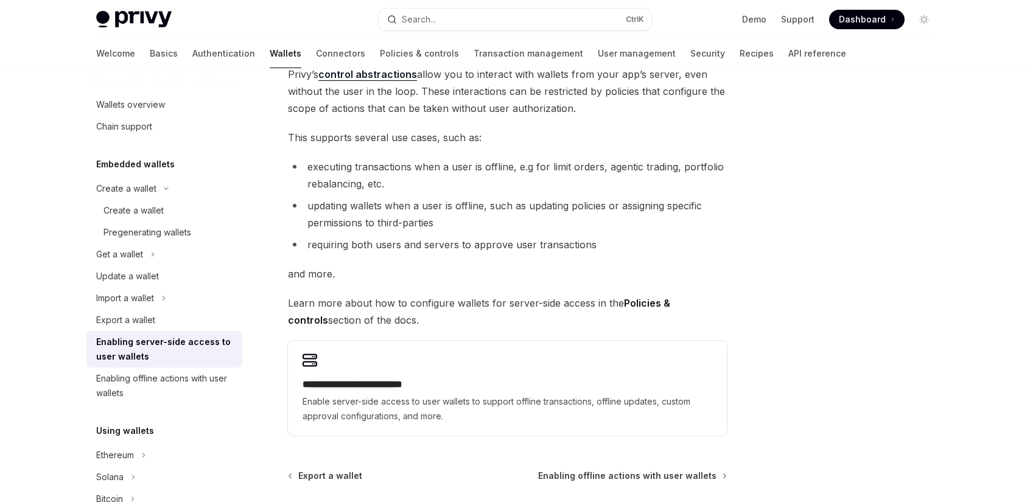
scroll to position [239, 0]
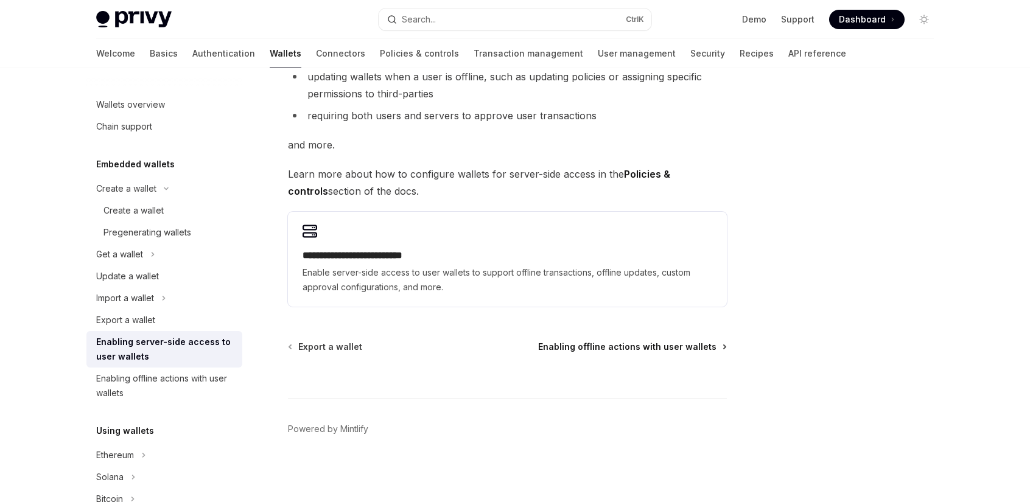
click at [652, 345] on span "Enabling offline actions with user wallets" at bounding box center [627, 347] width 178 height 12
type textarea "*"
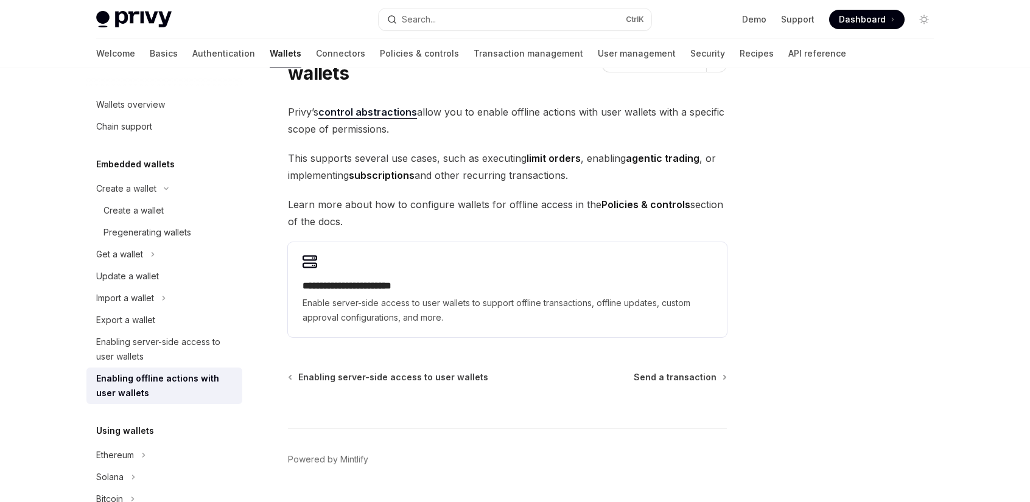
scroll to position [102, 0]
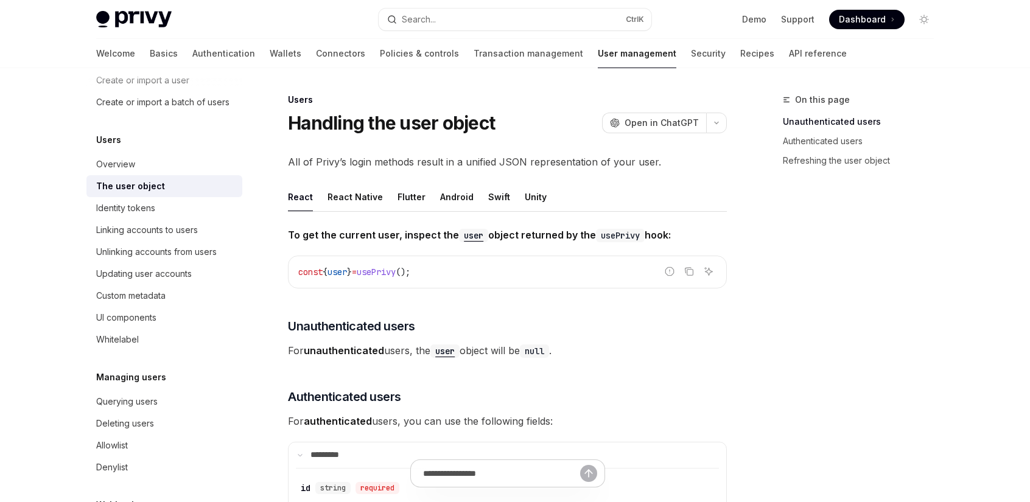
scroll to position [122, 0]
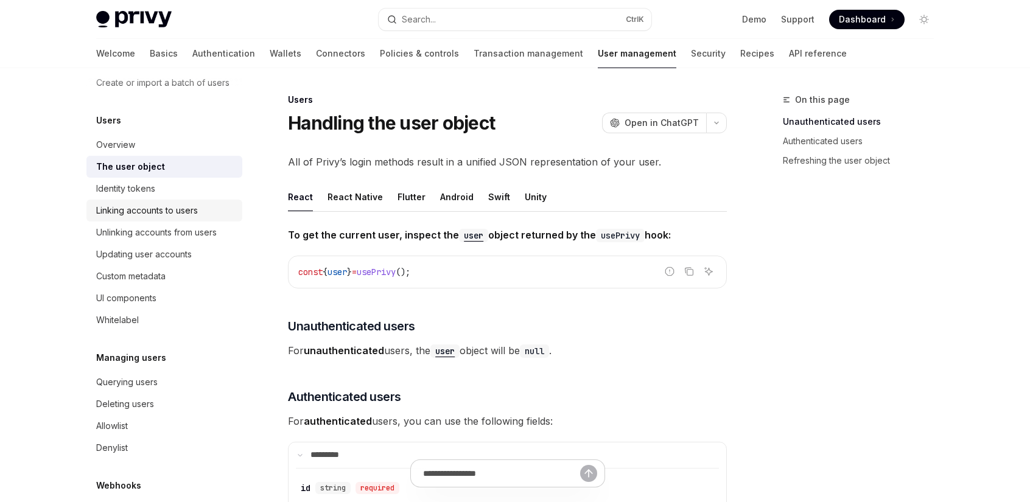
click at [146, 218] on div "Linking accounts to users" at bounding box center [147, 210] width 102 height 15
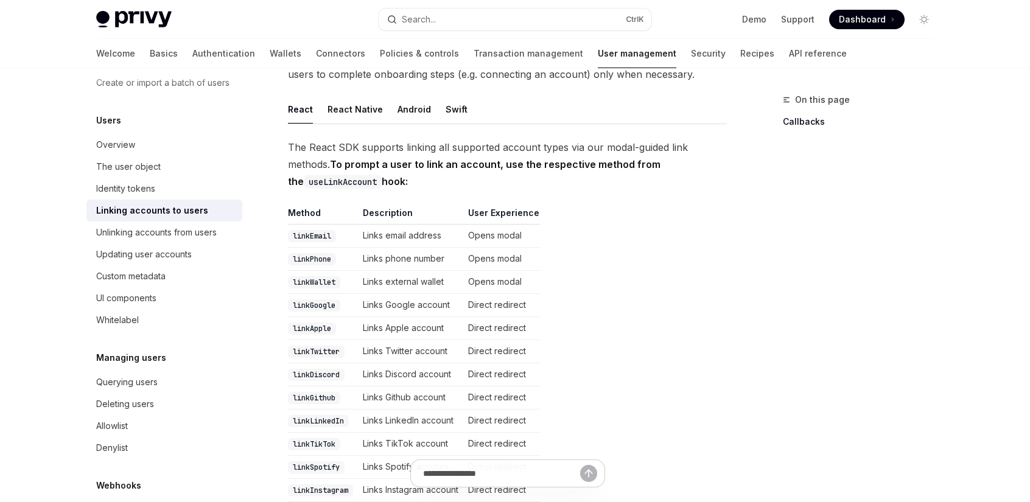
scroll to position [122, 0]
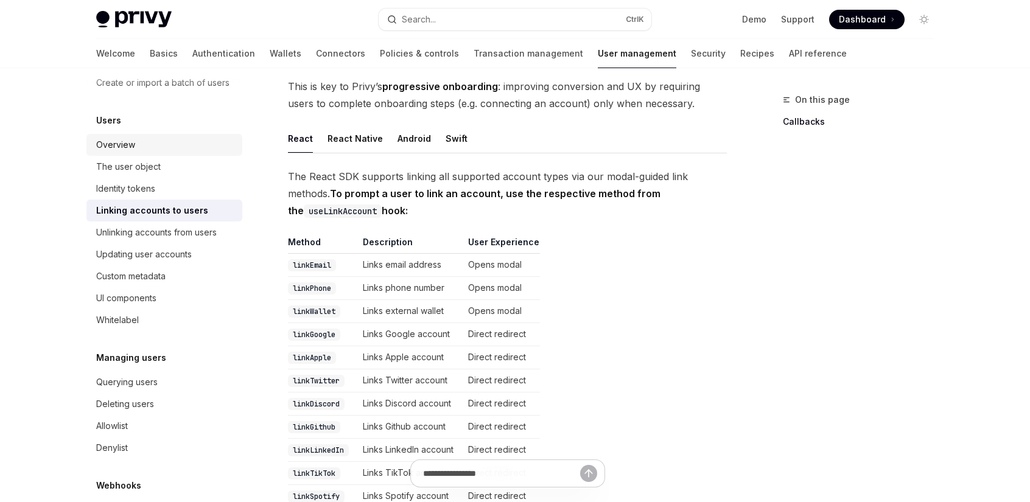
click at [108, 152] on div "Overview" at bounding box center [115, 145] width 39 height 15
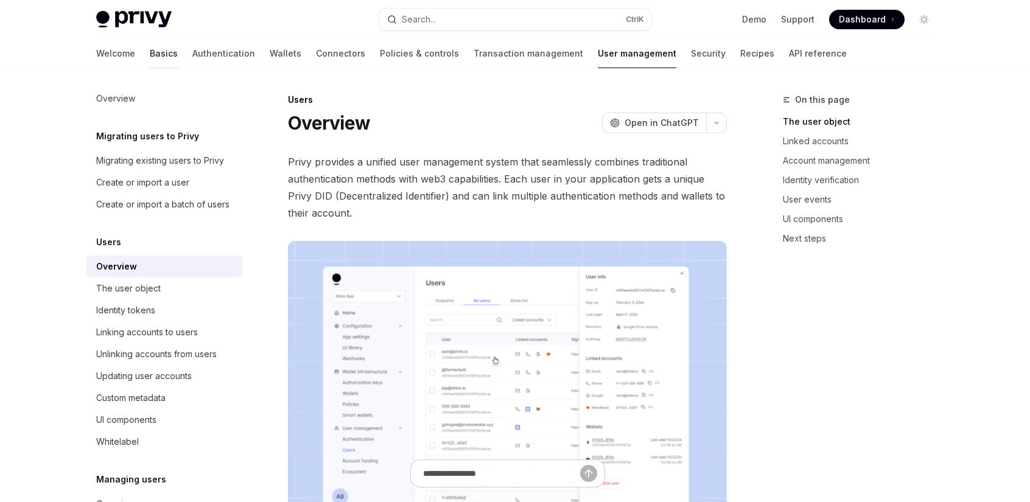
click at [150, 43] on link "Basics" at bounding box center [164, 53] width 28 height 29
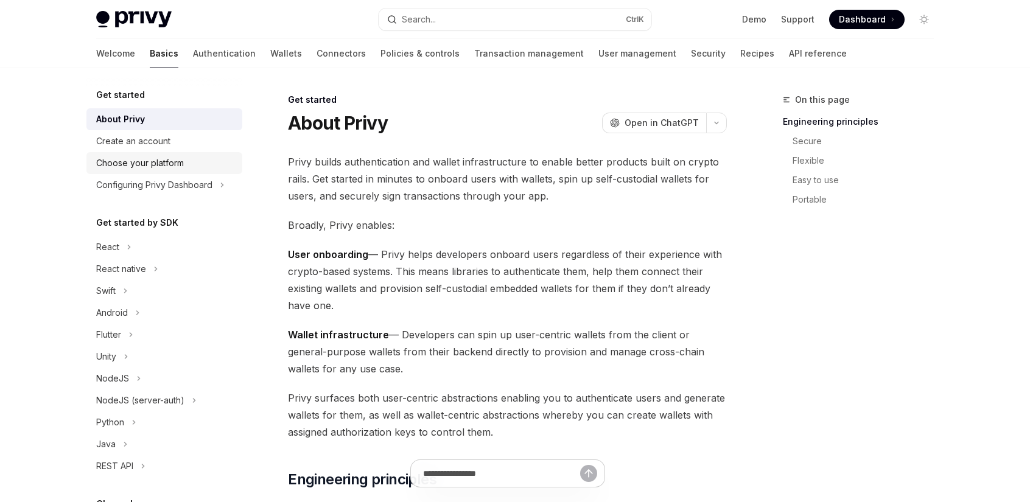
click at [116, 155] on link "Choose your platform" at bounding box center [164, 163] width 156 height 22
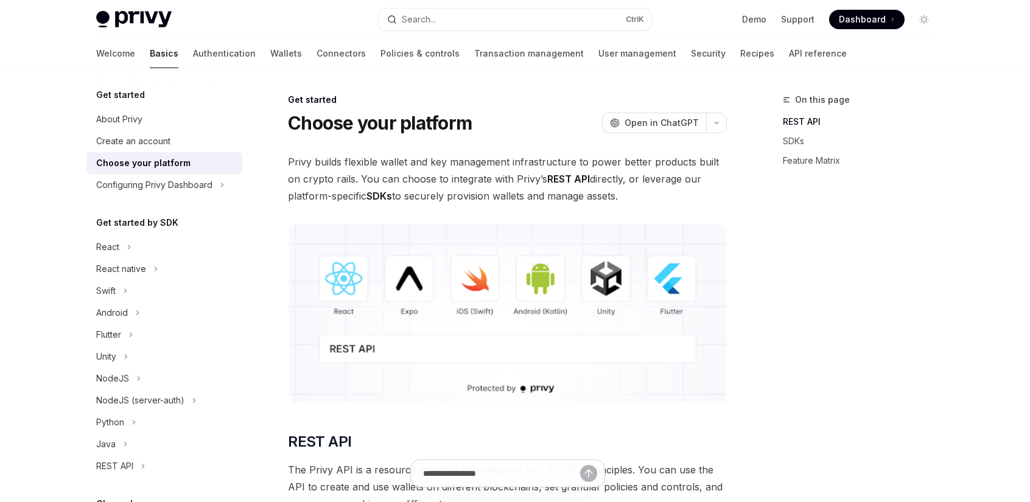
click at [338, 285] on img at bounding box center [507, 313] width 439 height 179
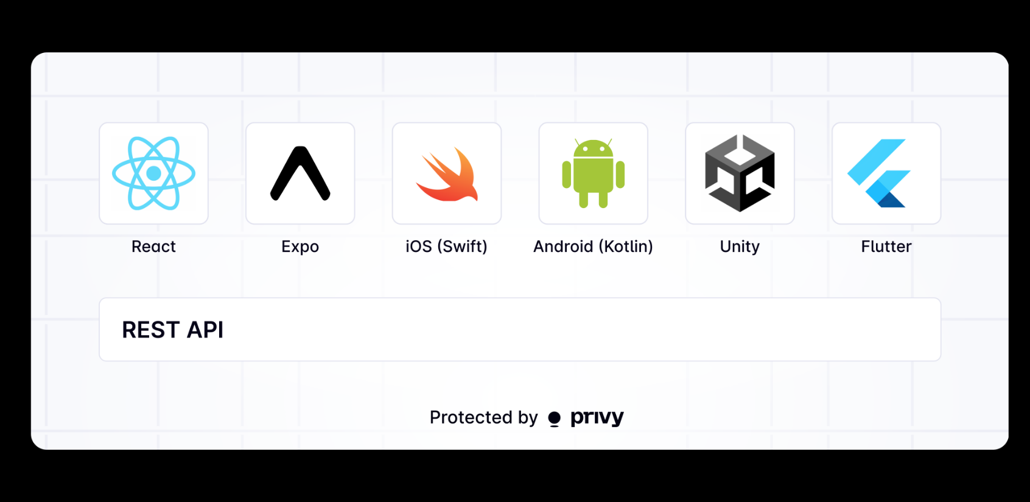
click at [298, 245] on img at bounding box center [519, 251] width 978 height 398
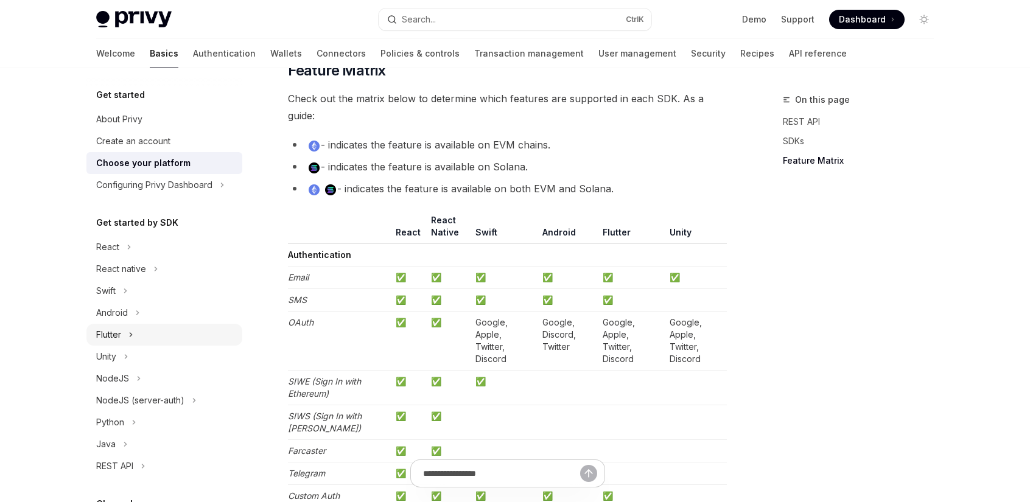
scroll to position [122, 0]
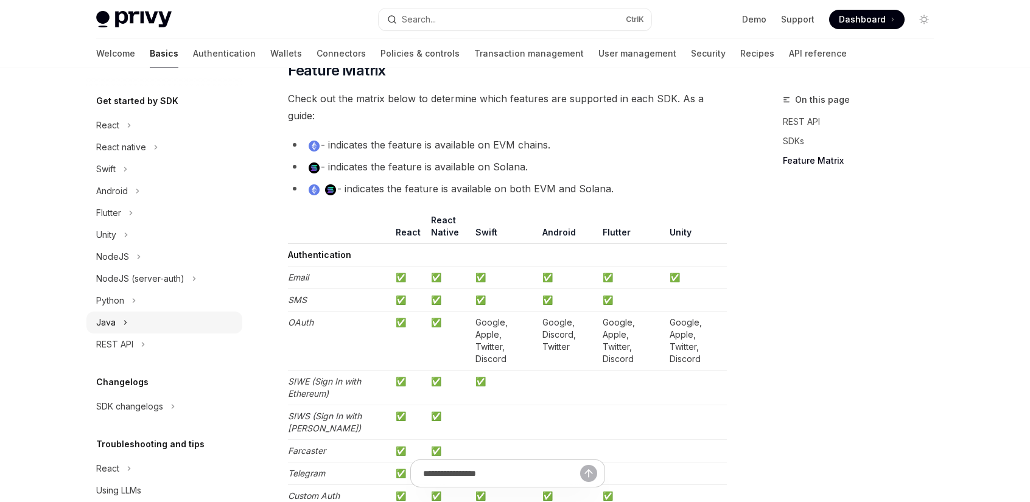
click at [106, 321] on div "Java" at bounding box center [105, 322] width 19 height 15
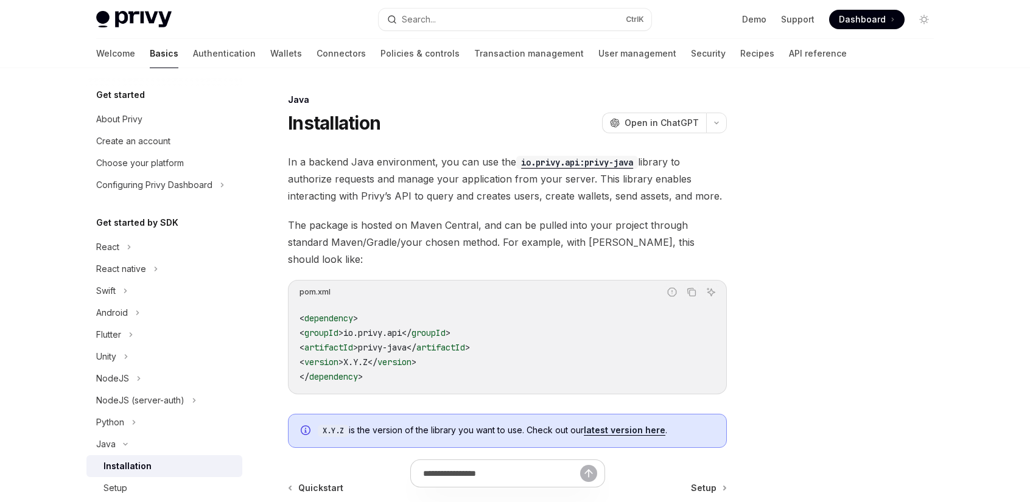
click at [133, 19] on img at bounding box center [133, 19] width 75 height 17
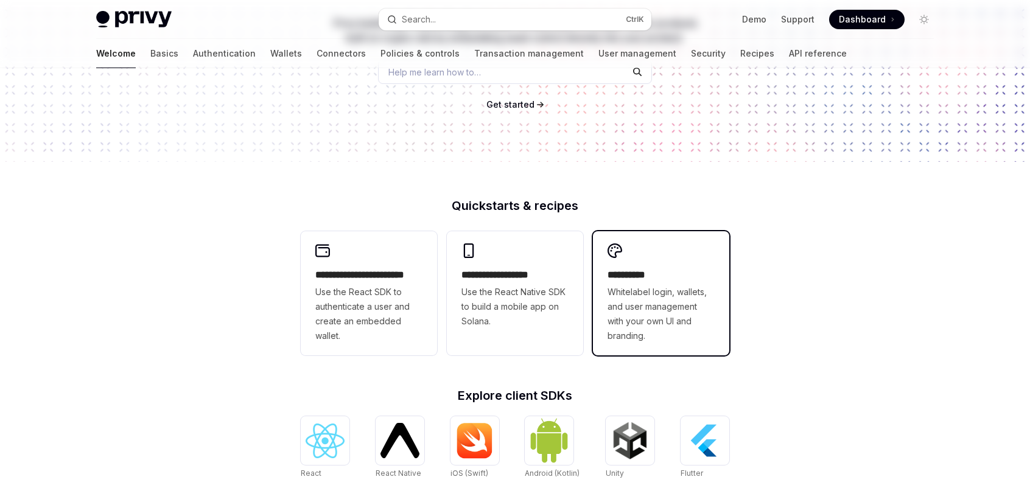
scroll to position [243, 0]
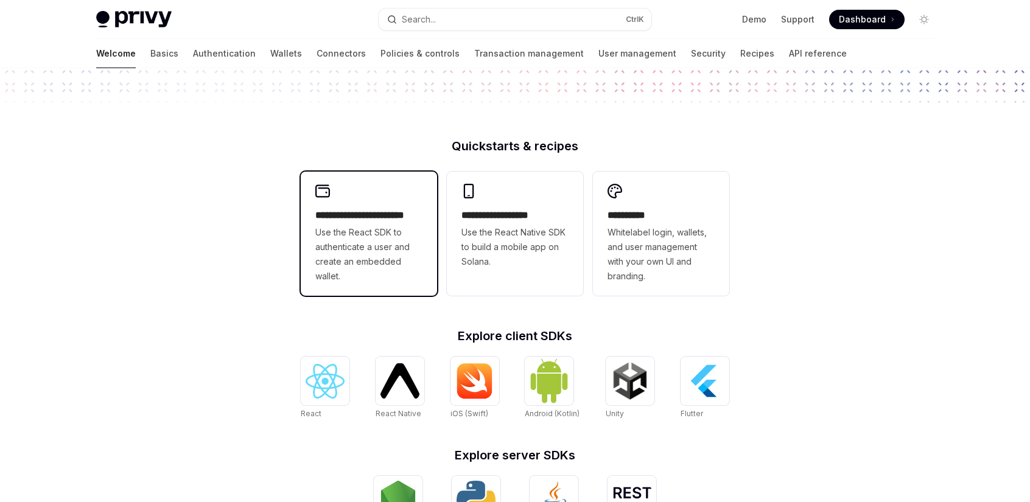
click at [358, 205] on div "**********" at bounding box center [369, 234] width 136 height 124
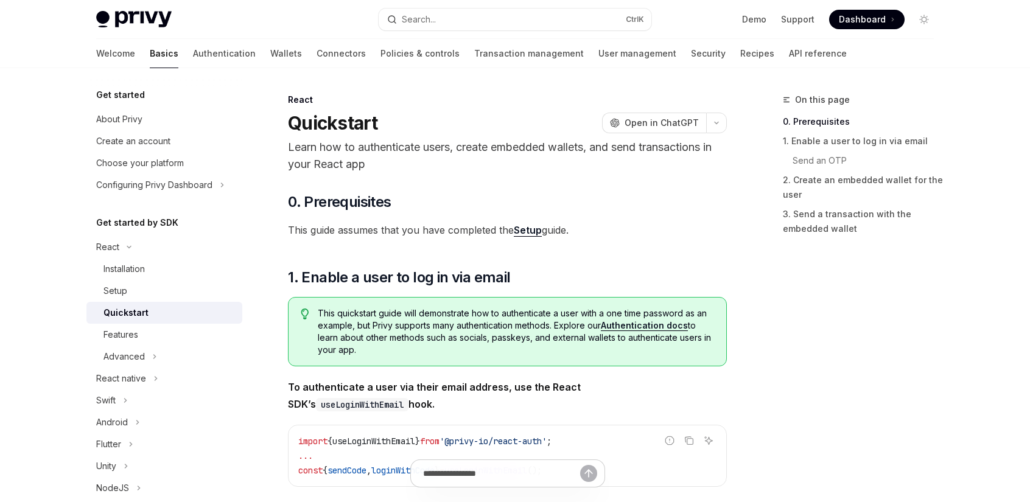
type textarea "*"
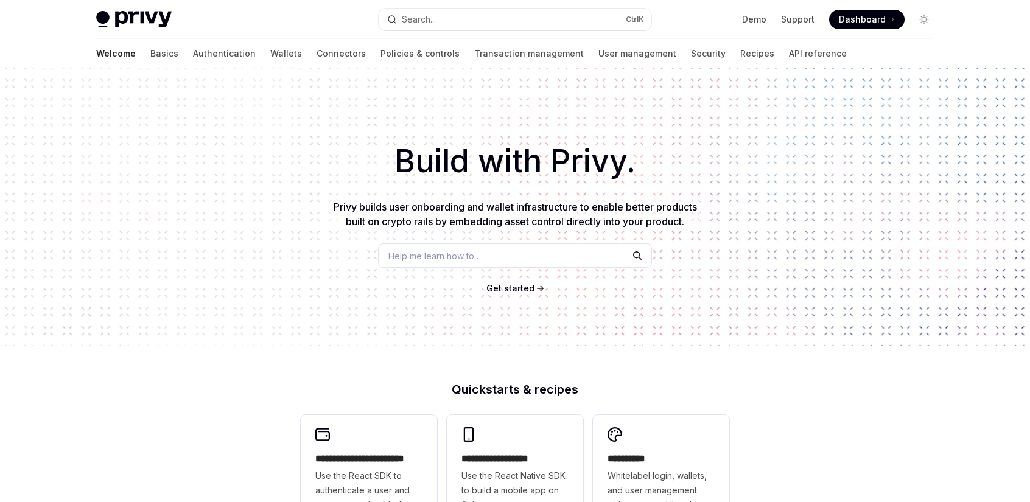
click at [871, 18] on span "Dashboard" at bounding box center [862, 19] width 47 height 12
